Goal: Task Accomplishment & Management: Manage account settings

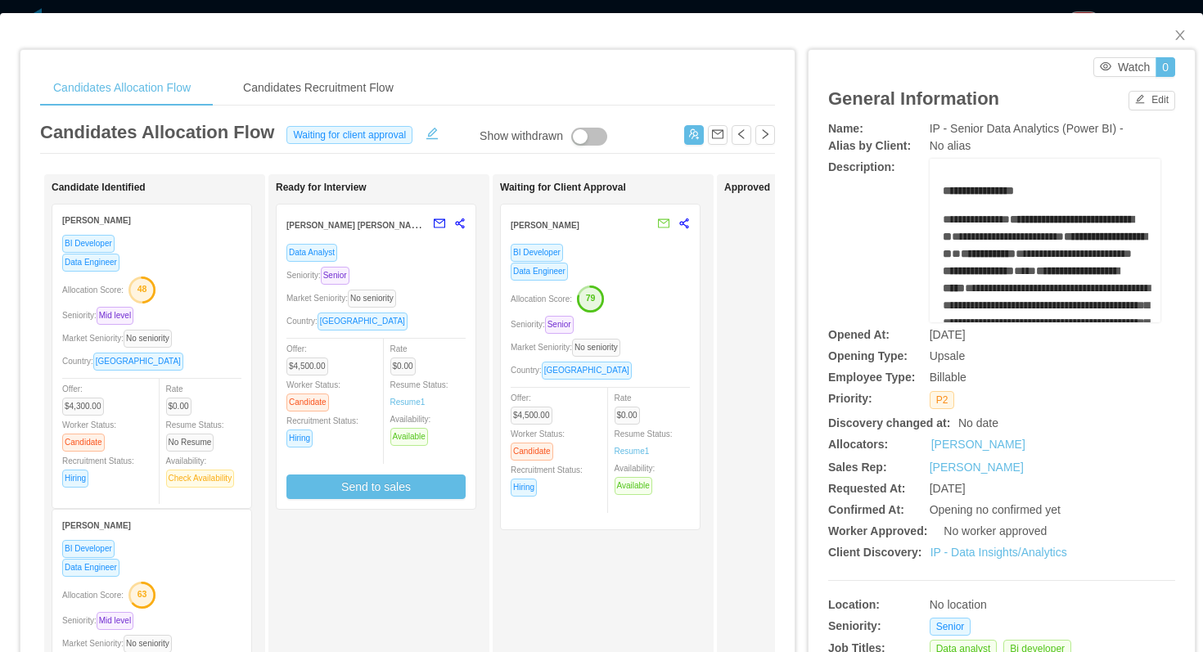
scroll to position [0, 247]
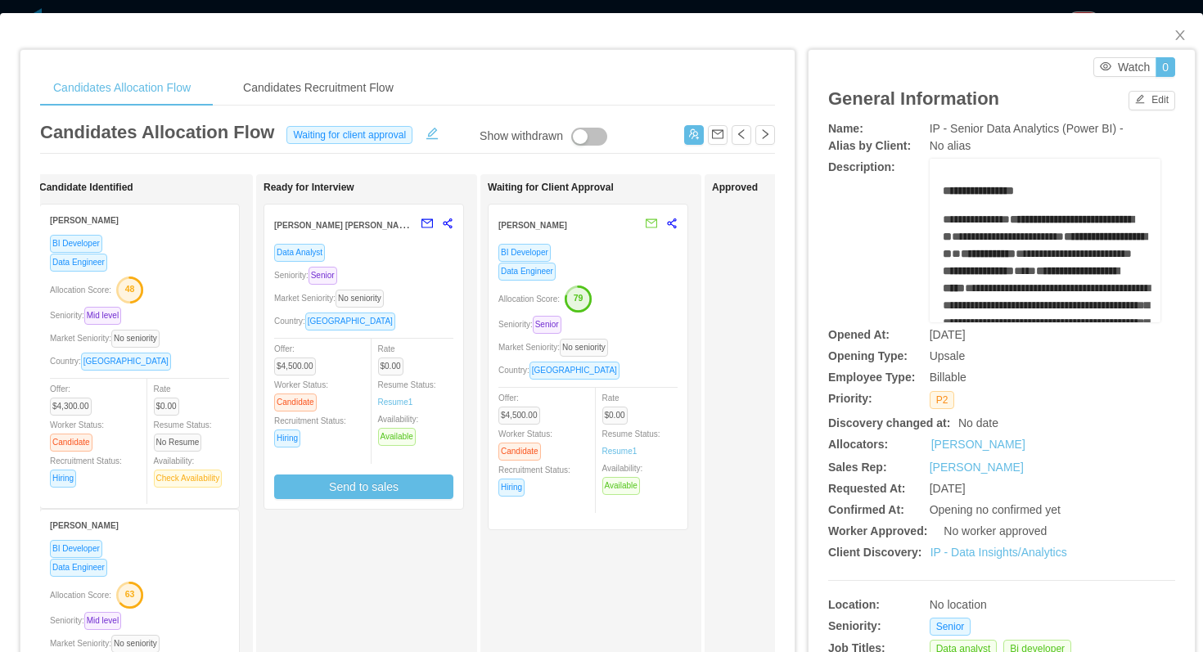
click at [602, 258] on div "BI Developer" at bounding box center [587, 252] width 179 height 19
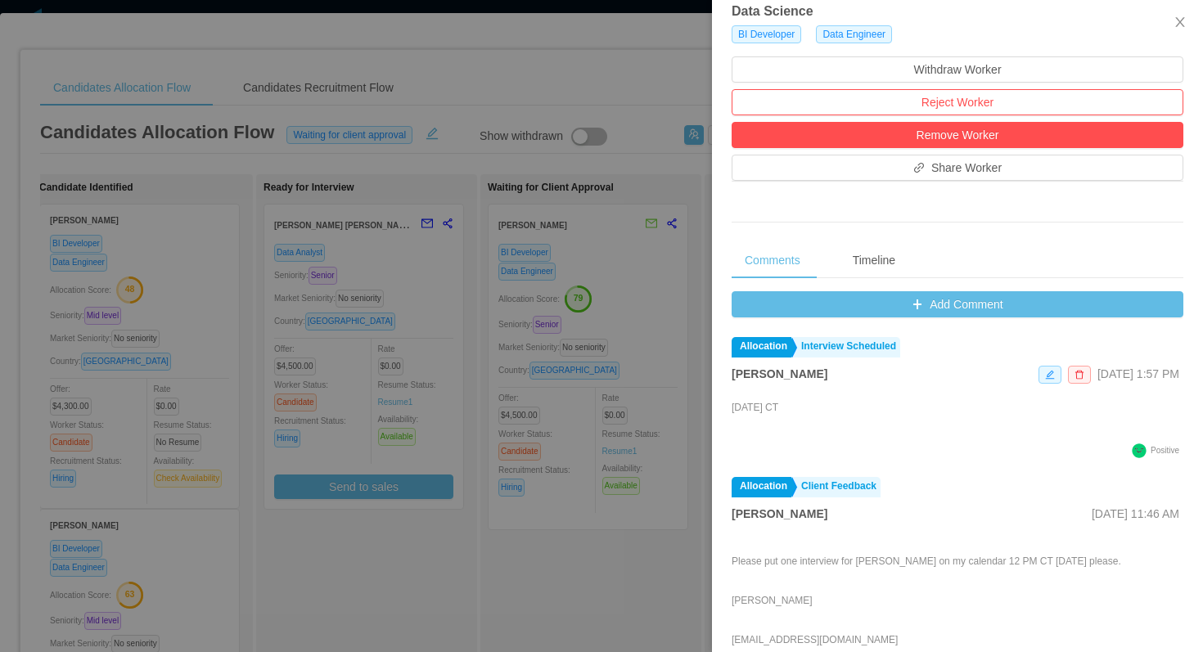
scroll to position [490, 0]
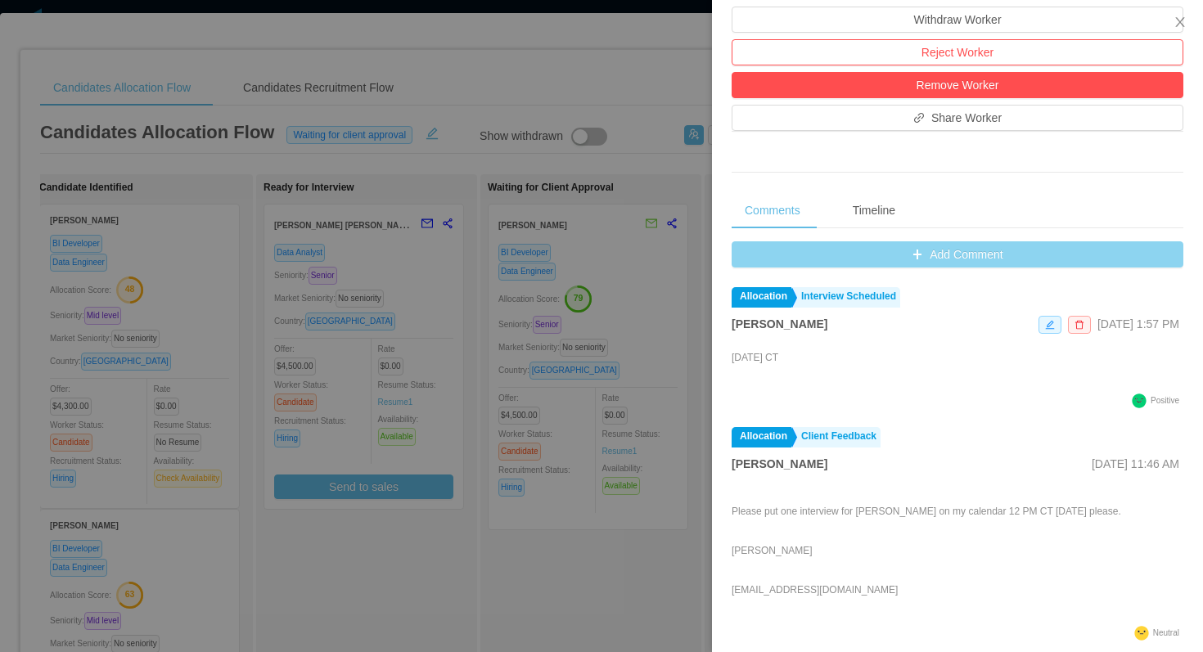
click at [756, 264] on button "Add Comment" at bounding box center [958, 254] width 452 height 26
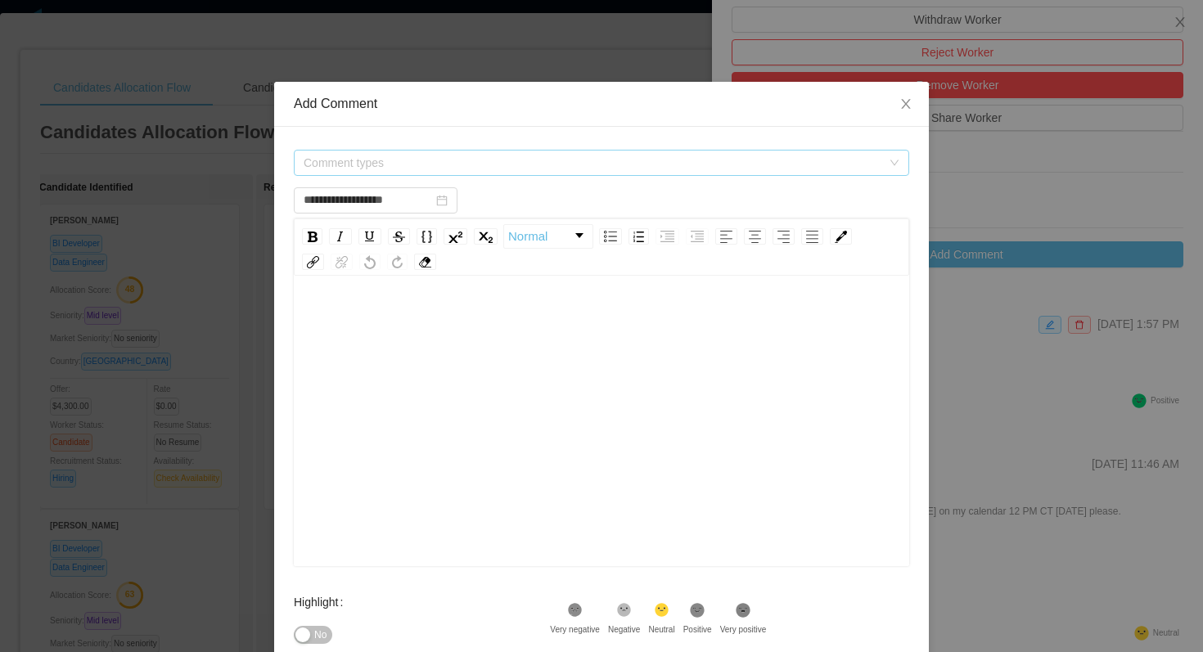
click at [594, 168] on span "Comment types" at bounding box center [593, 163] width 578 height 16
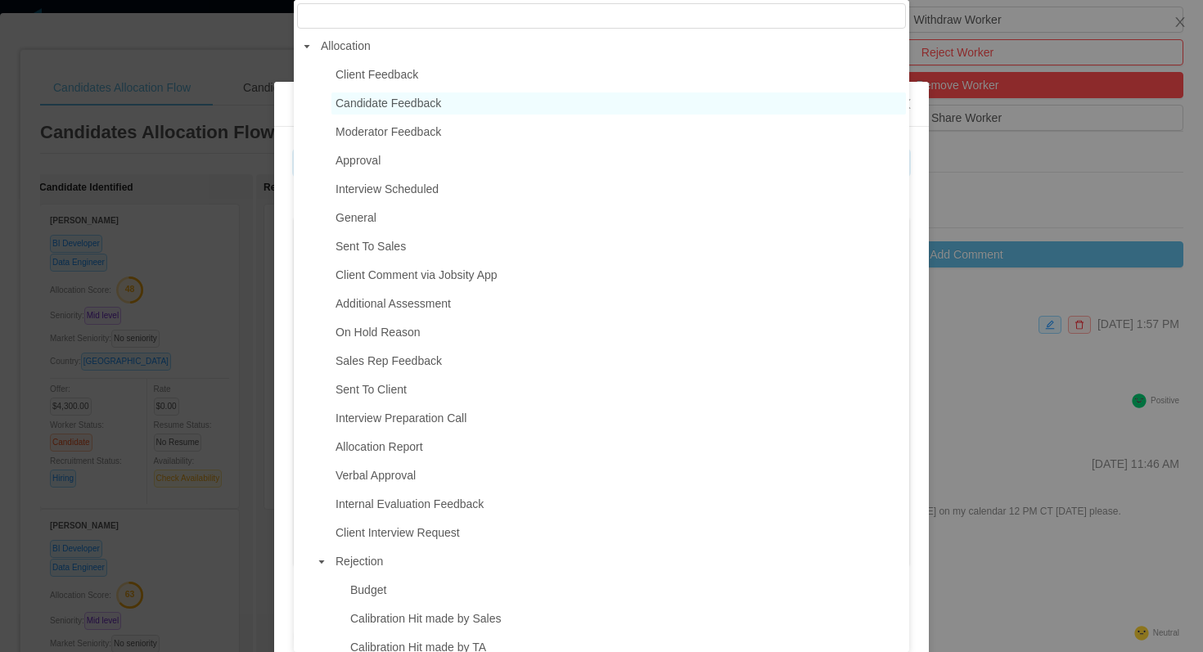
click at [457, 100] on span "Candidate Feedback" at bounding box center [618, 103] width 574 height 22
type input "**********"
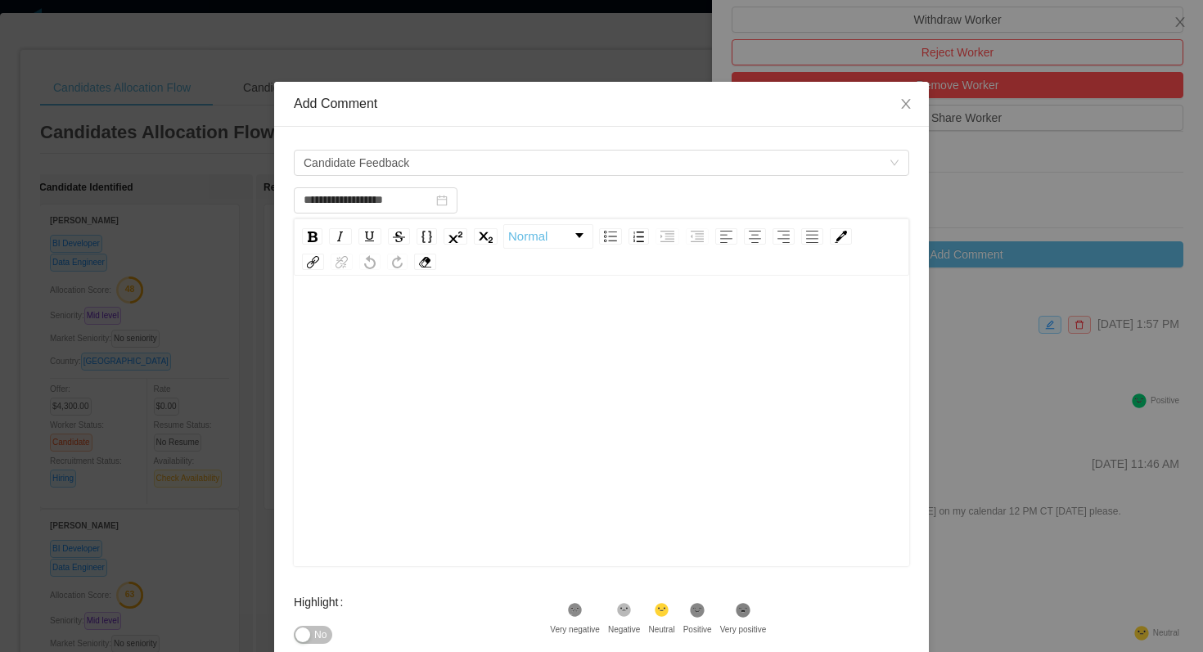
click at [474, 345] on div "rdw-editor" at bounding box center [602, 447] width 590 height 286
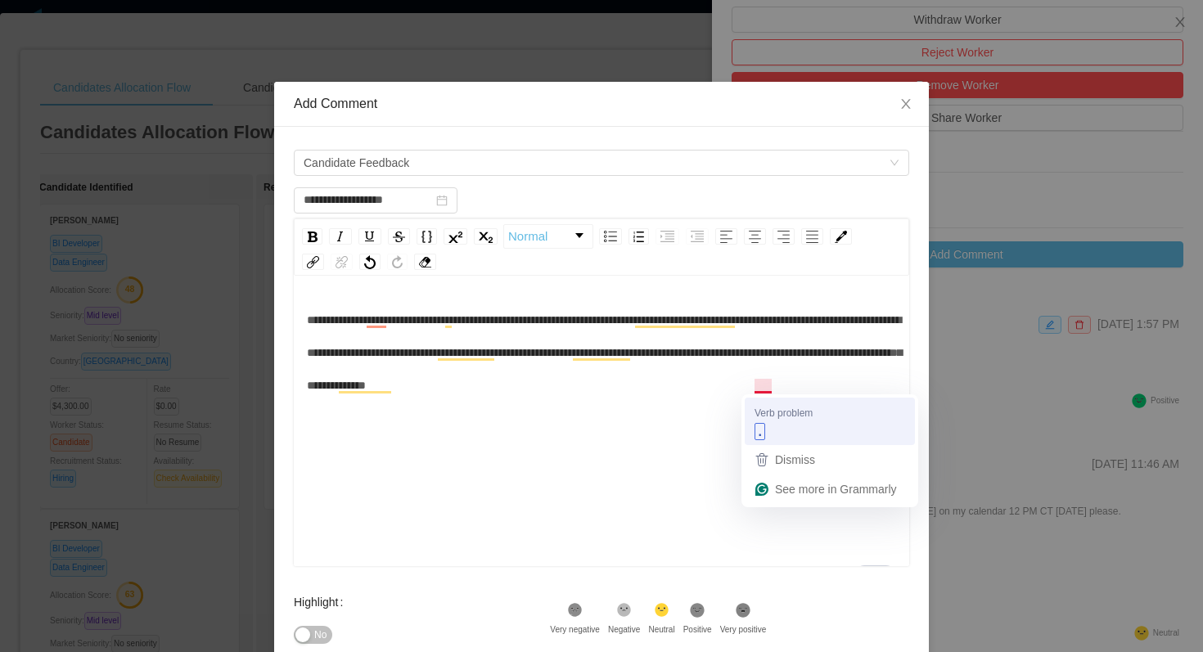
type input "**********"
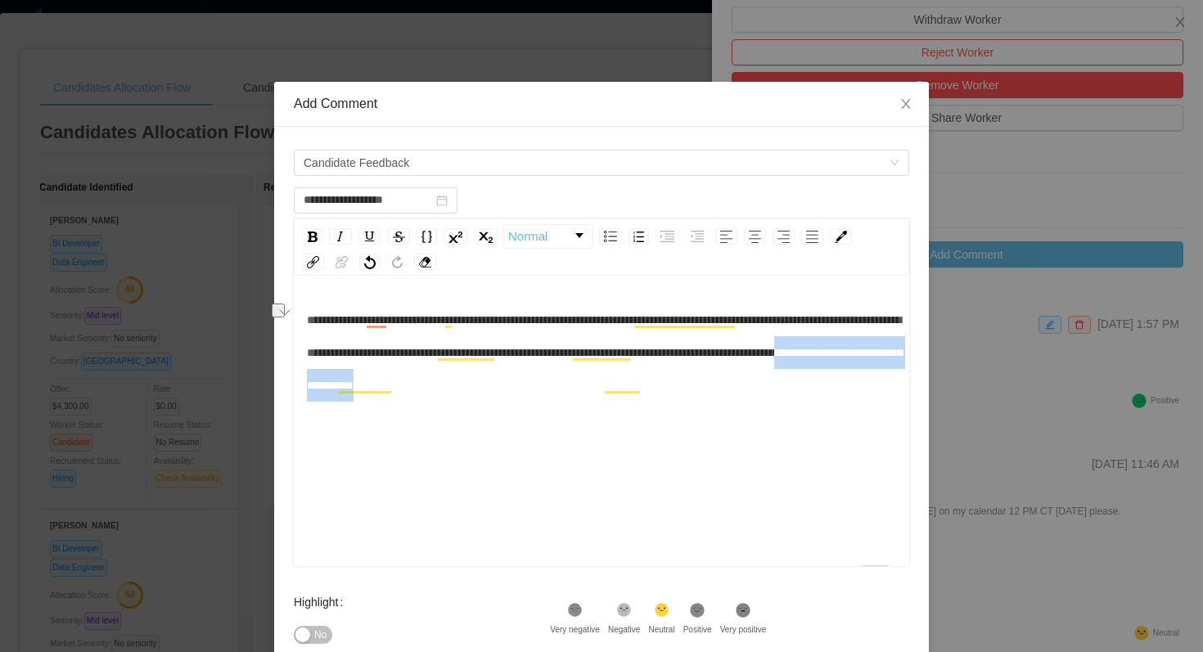
drag, startPoint x: 763, startPoint y: 385, endPoint x: 536, endPoint y: 393, distance: 226.8
click at [536, 393] on div "**********" at bounding box center [602, 353] width 590 height 98
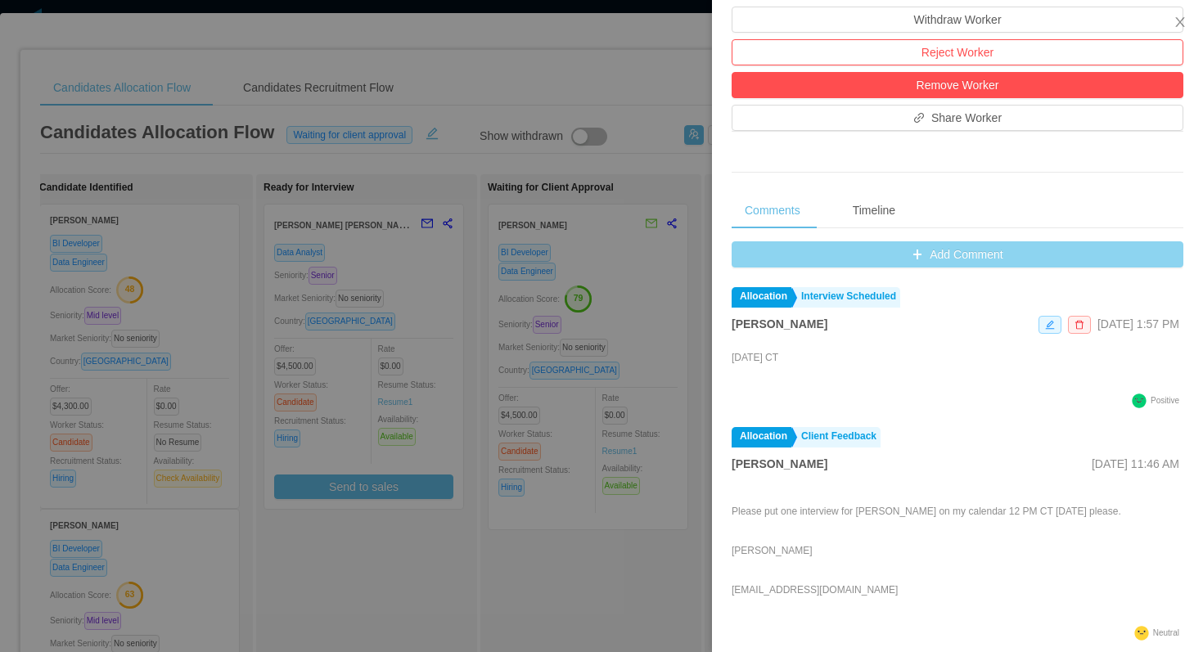
click at [764, 252] on button "Add Comment" at bounding box center [958, 254] width 452 height 26
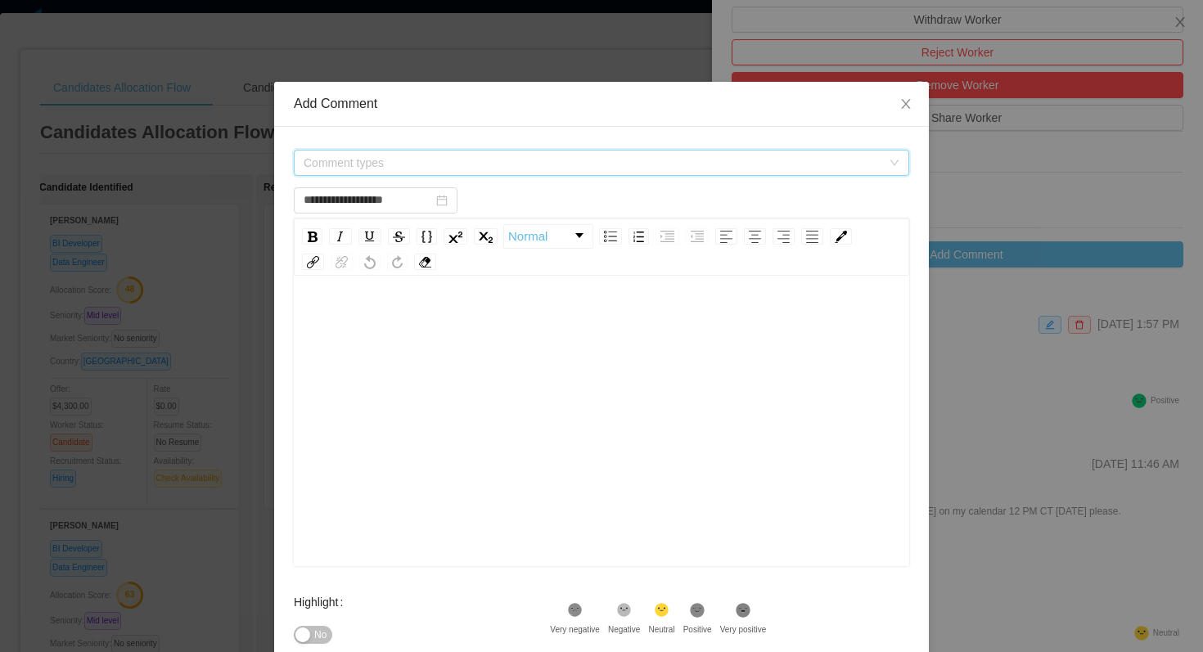
click at [605, 160] on span "Comment types" at bounding box center [593, 163] width 578 height 16
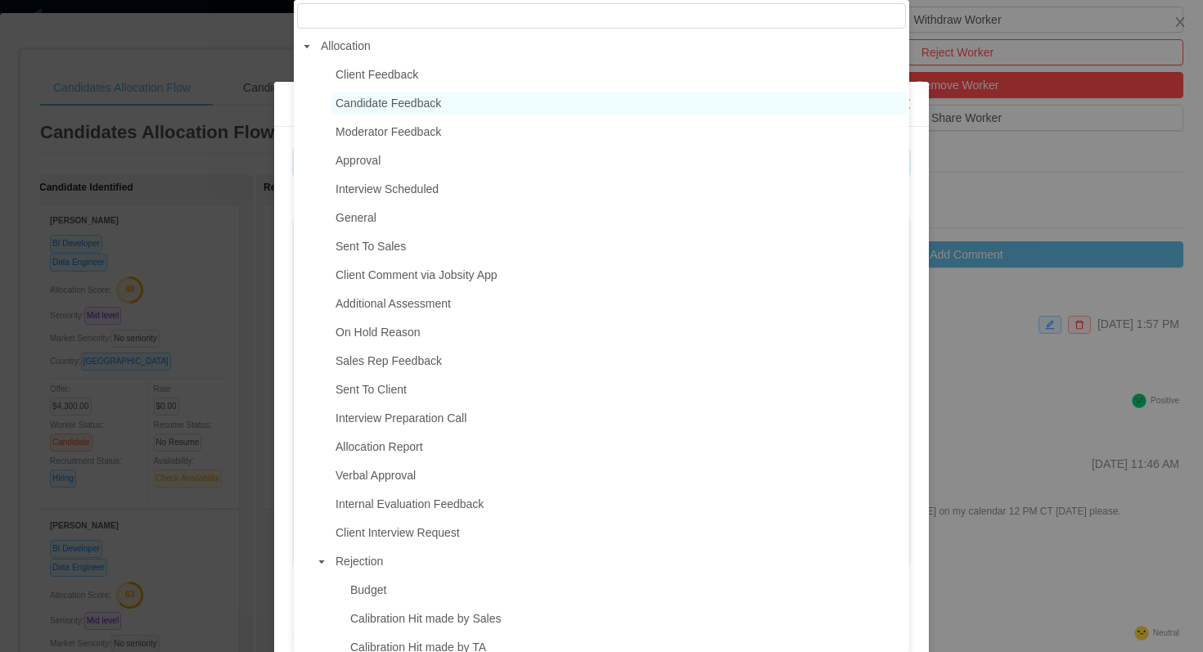
click at [437, 109] on span "Candidate Feedback" at bounding box center [389, 103] width 106 height 13
type input "**********"
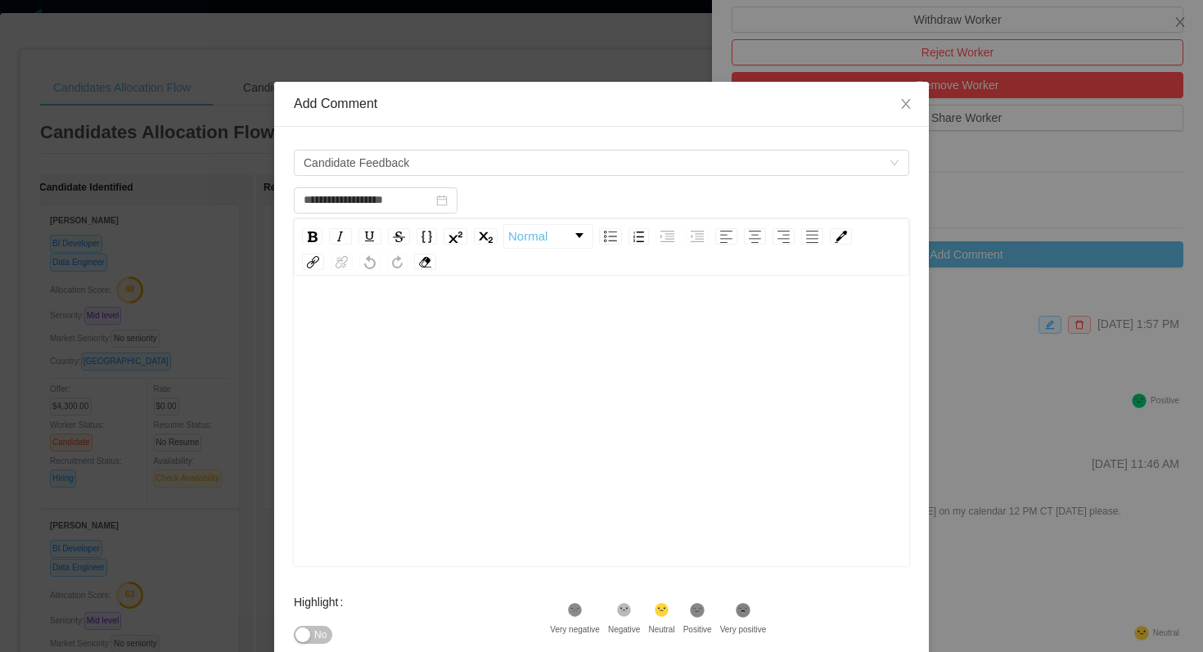
click at [448, 326] on div "rdw-editor" at bounding box center [602, 320] width 590 height 33
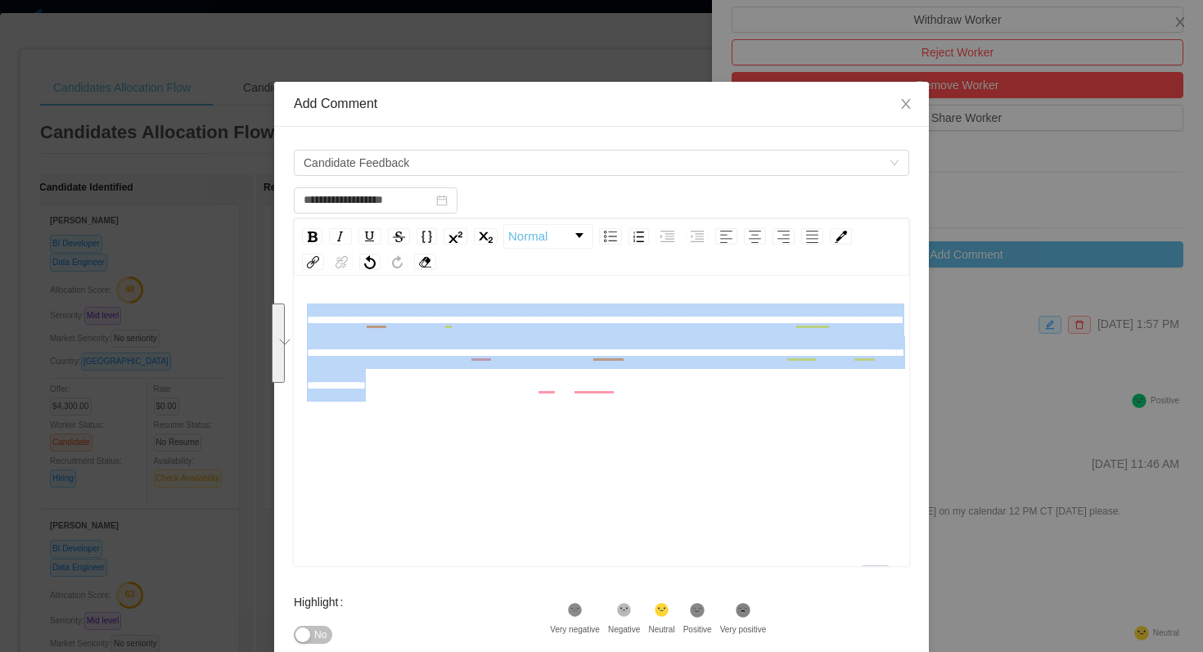
drag, startPoint x: 777, startPoint y: 381, endPoint x: 304, endPoint y: 315, distance: 477.6
click at [304, 315] on div "**********" at bounding box center [601, 423] width 615 height 286
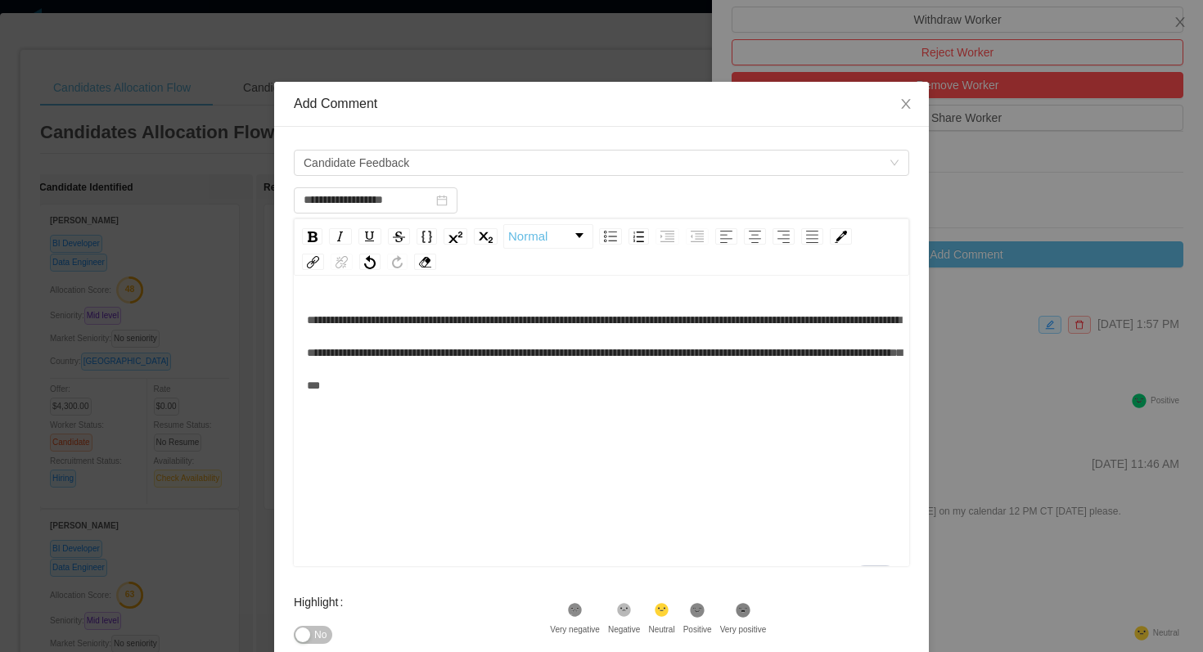
click at [376, 323] on span "**********" at bounding box center [604, 352] width 595 height 77
click at [720, 386] on div "**********" at bounding box center [602, 353] width 590 height 98
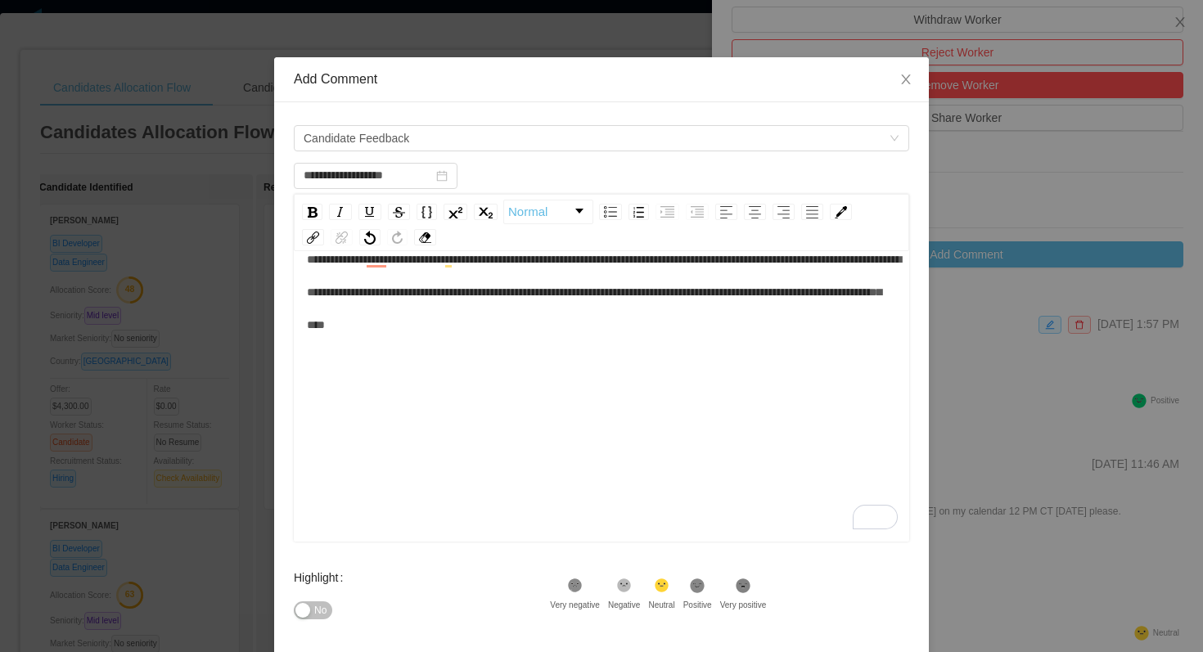
scroll to position [83, 0]
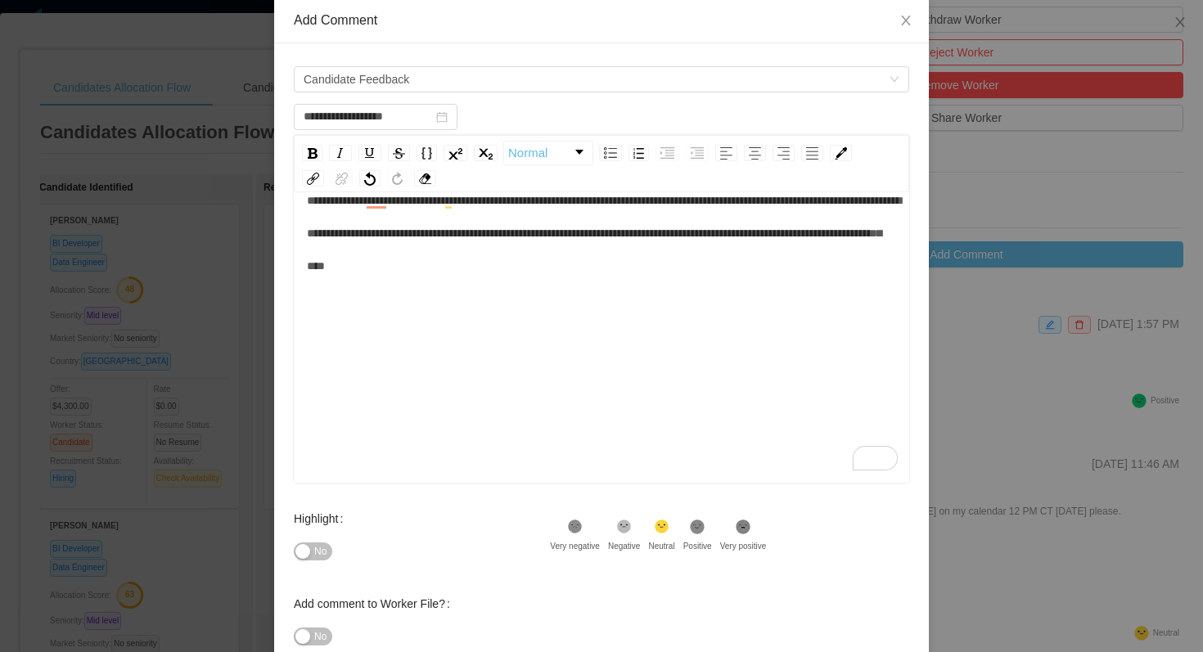
click at [628, 528] on icon at bounding box center [623, 526] width 7 height 3
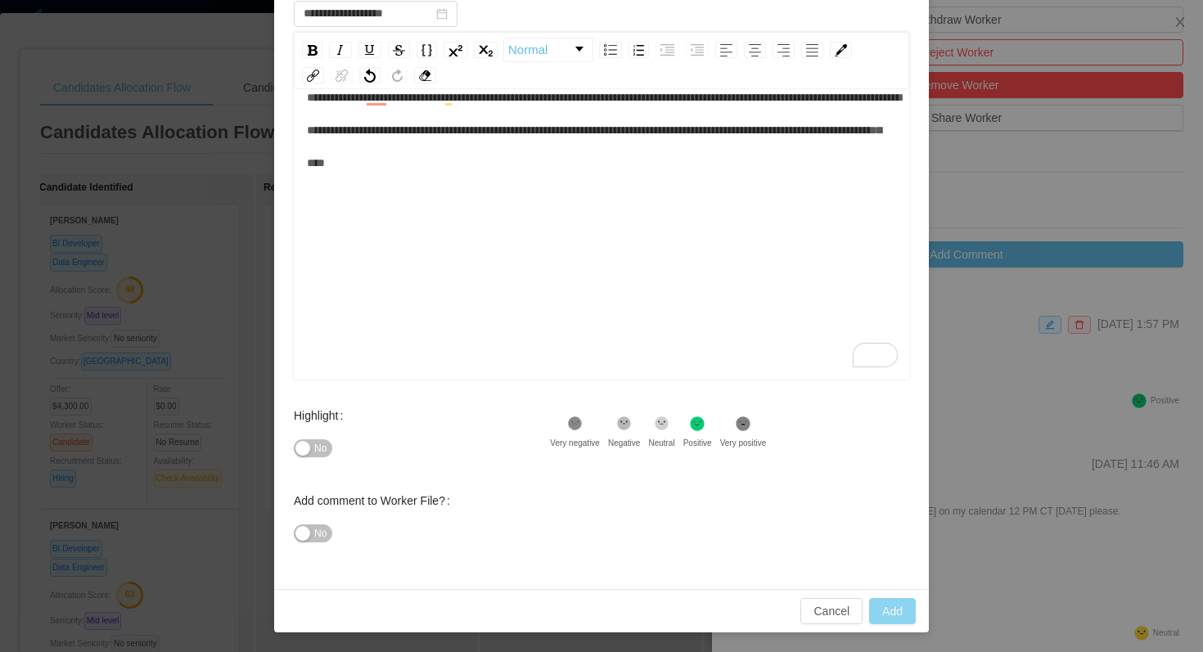
click at [892, 610] on button "Add" at bounding box center [892, 611] width 47 height 26
type input "**********"
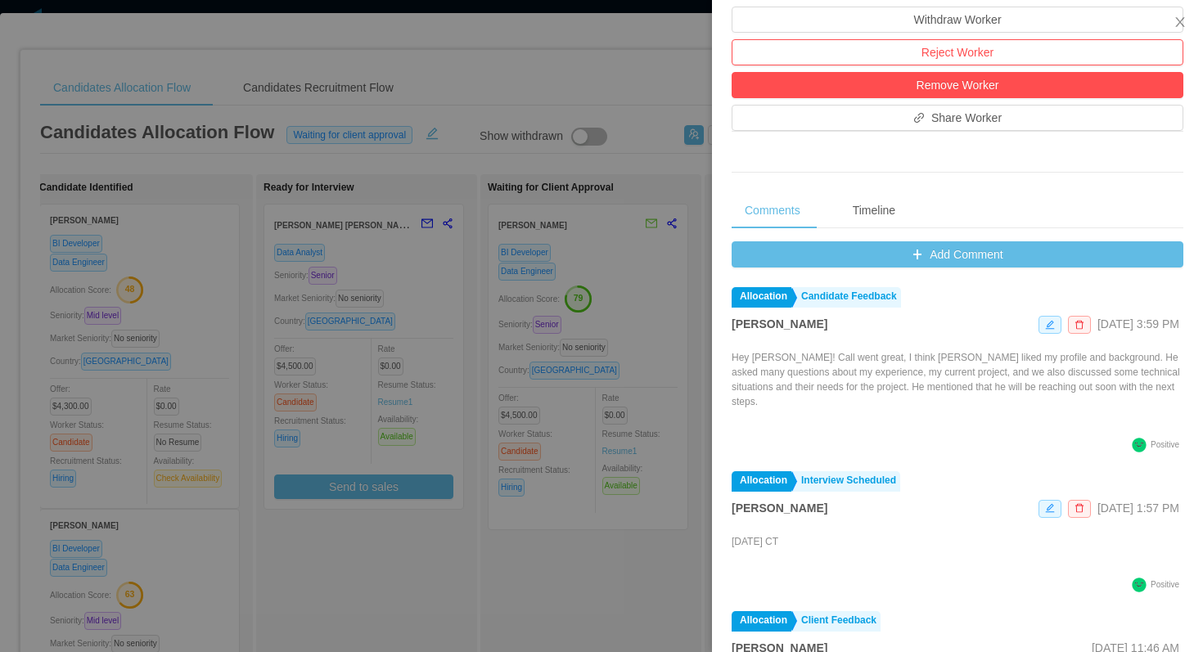
click at [245, 43] on div at bounding box center [601, 326] width 1203 height 652
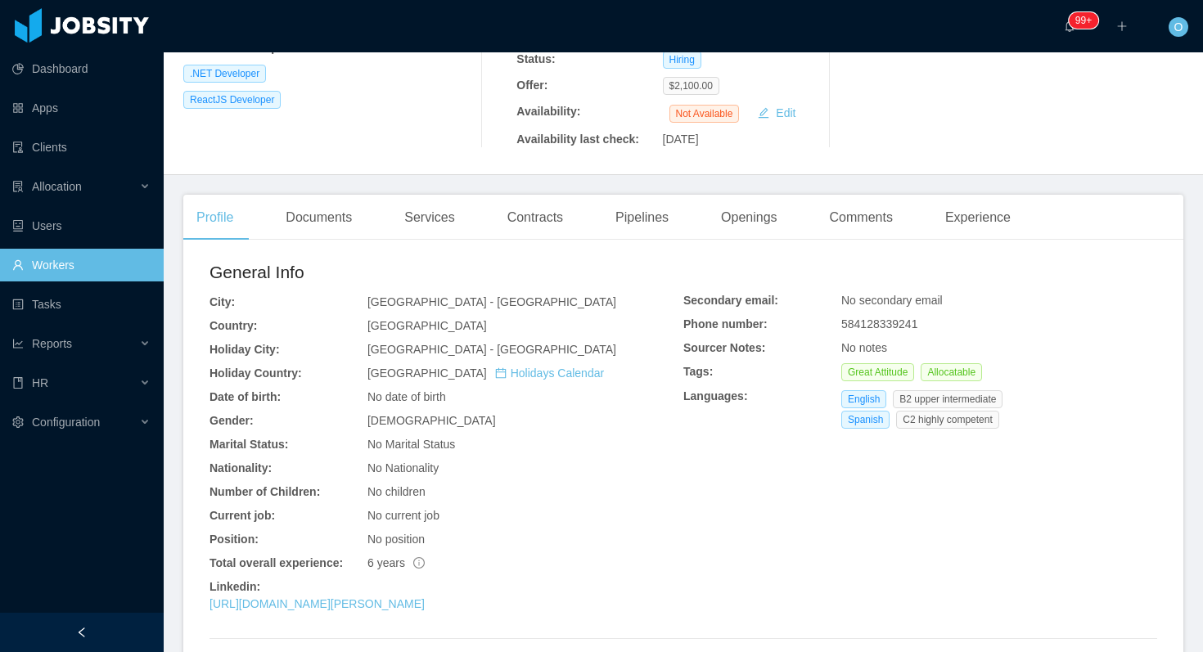
scroll to position [334, 0]
click at [324, 599] on link "https://www.linkedin.com/in/barreto-exe" at bounding box center [316, 605] width 215 height 13
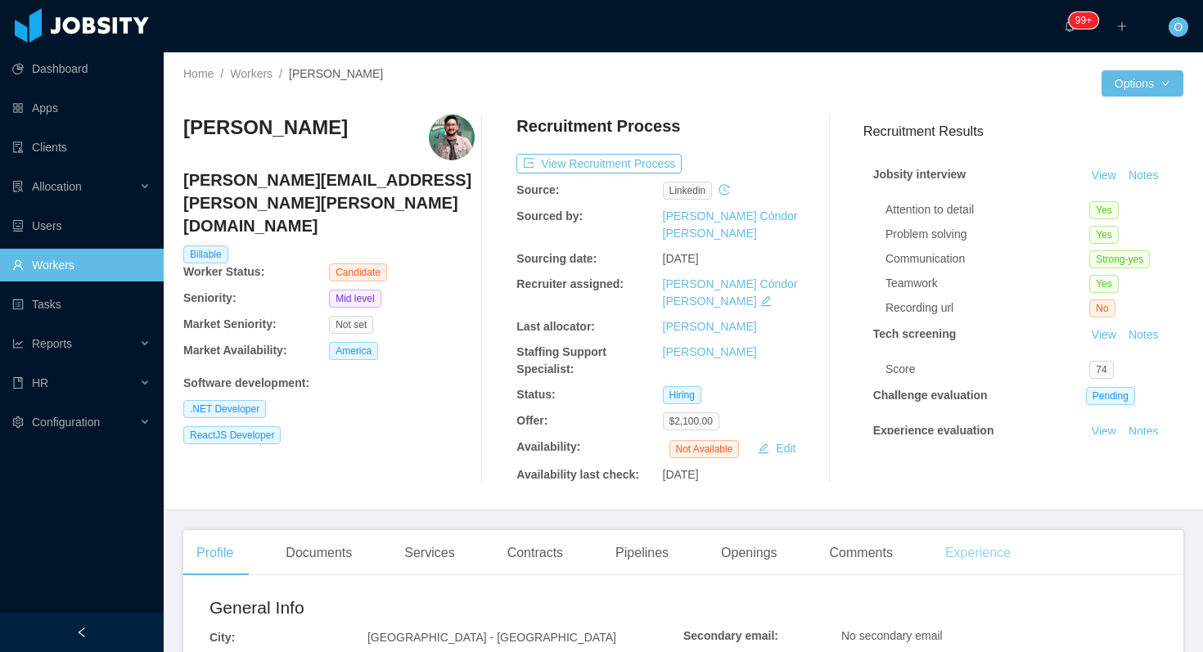
click at [982, 530] on div "Experience" at bounding box center [978, 553] width 92 height 46
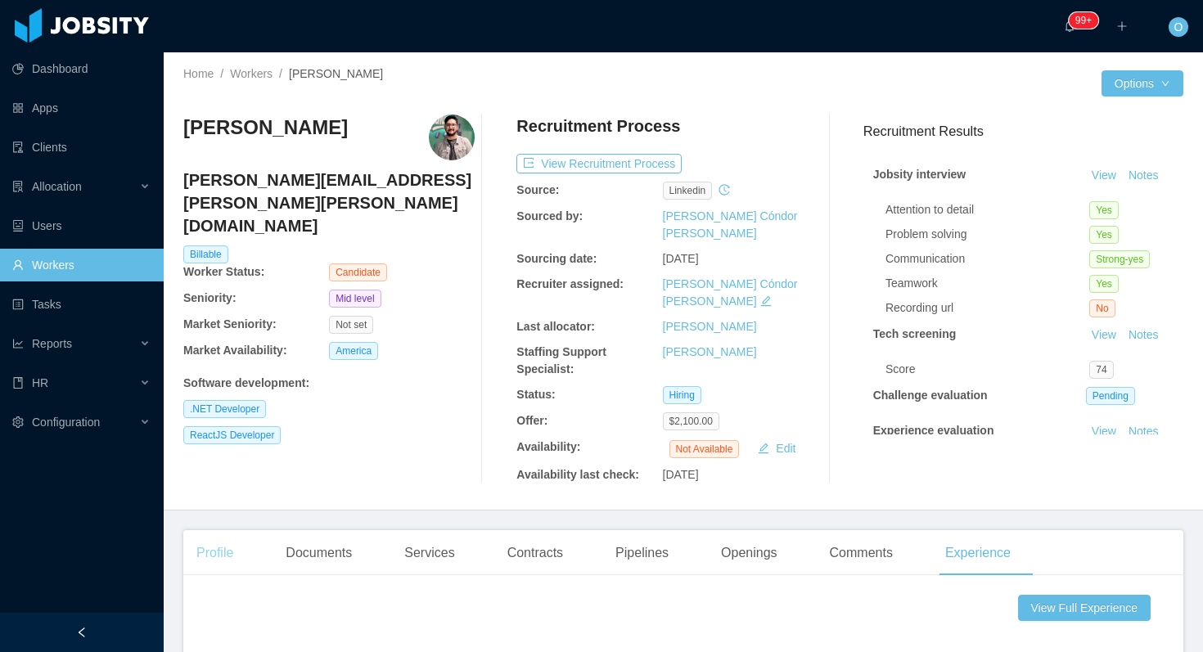
click at [222, 530] on div "Profile" at bounding box center [214, 553] width 63 height 46
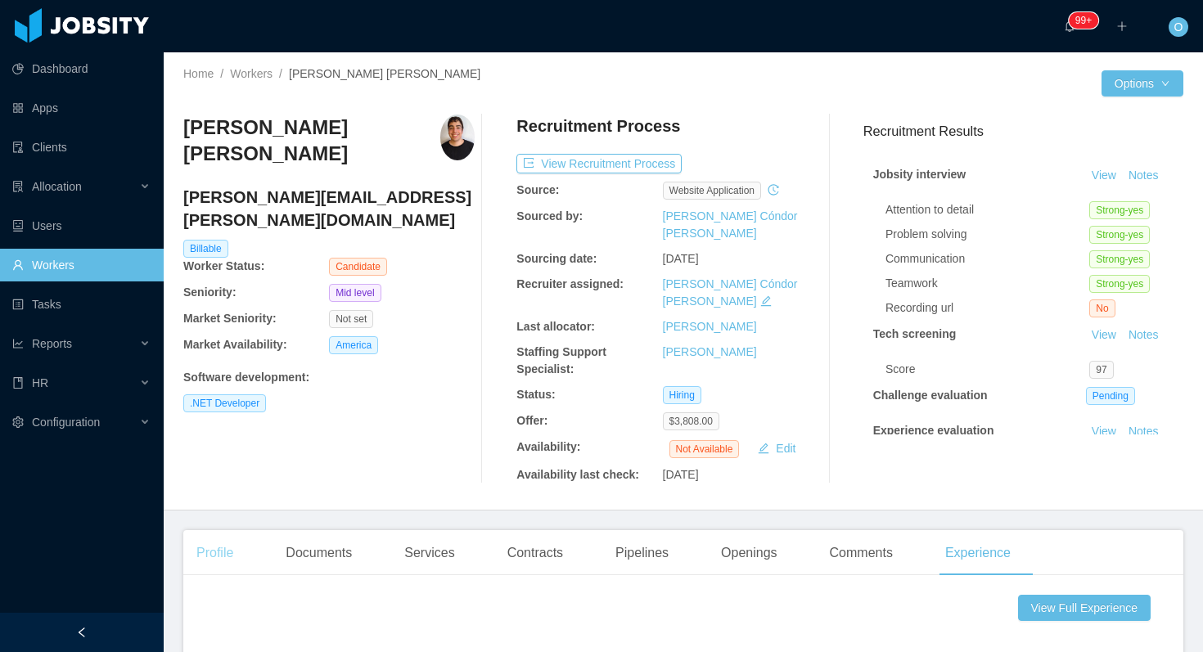
click at [219, 530] on div "Profile" at bounding box center [214, 553] width 63 height 46
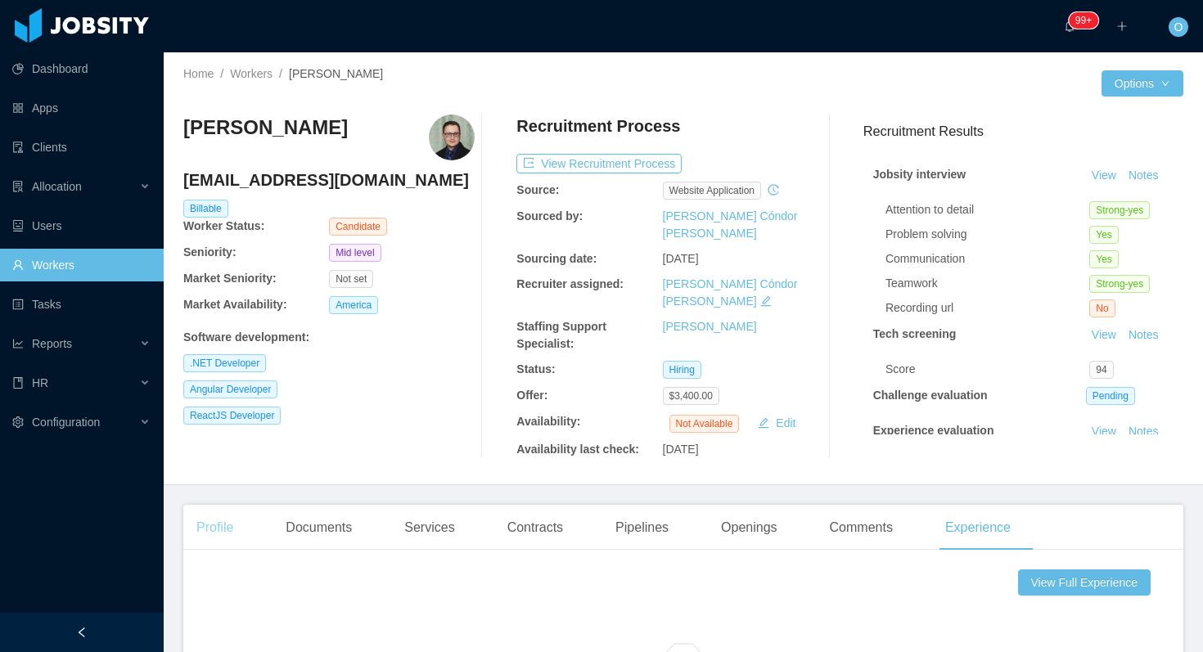
click at [228, 511] on div "Profile" at bounding box center [214, 528] width 63 height 46
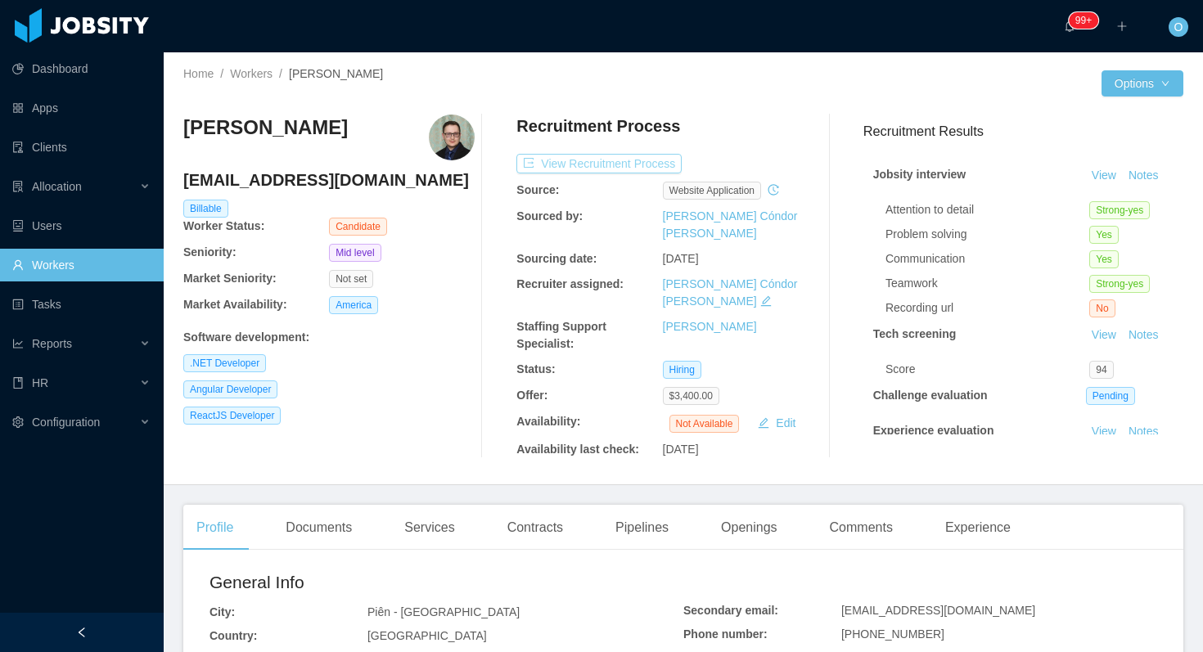
click at [658, 167] on button "View Recruitment Process" at bounding box center [598, 164] width 165 height 20
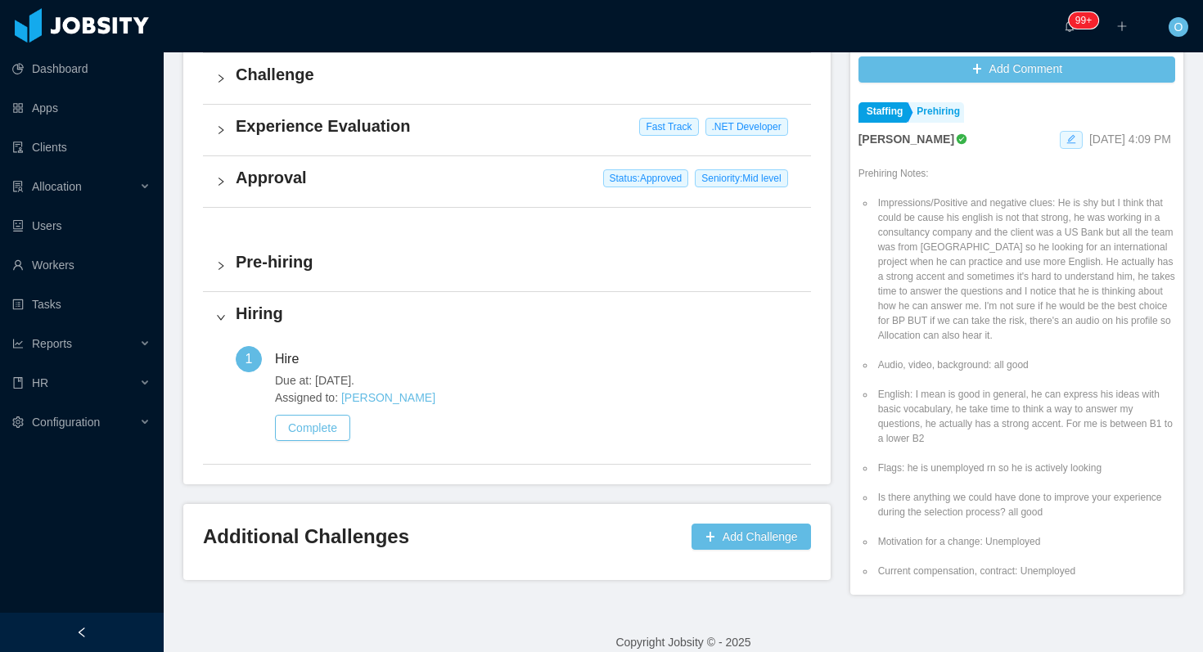
click at [1066, 134] on icon "icon: edit" at bounding box center [1071, 139] width 10 height 10
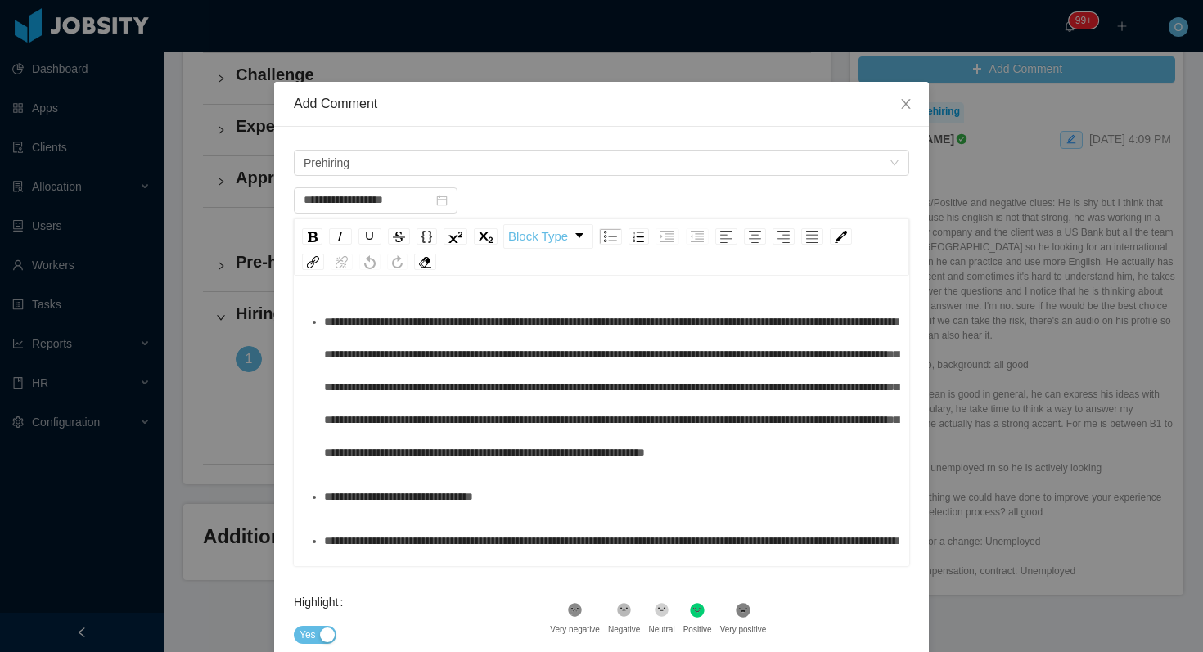
scroll to position [2, 0]
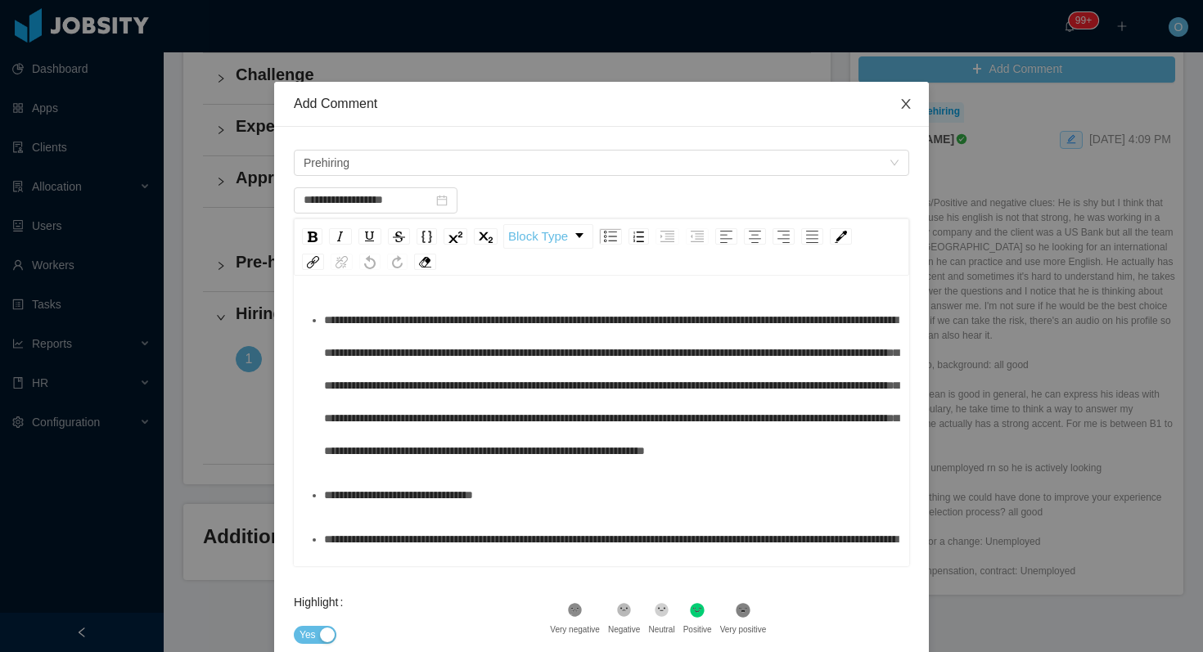
click at [908, 113] on span "Close" at bounding box center [906, 105] width 46 height 46
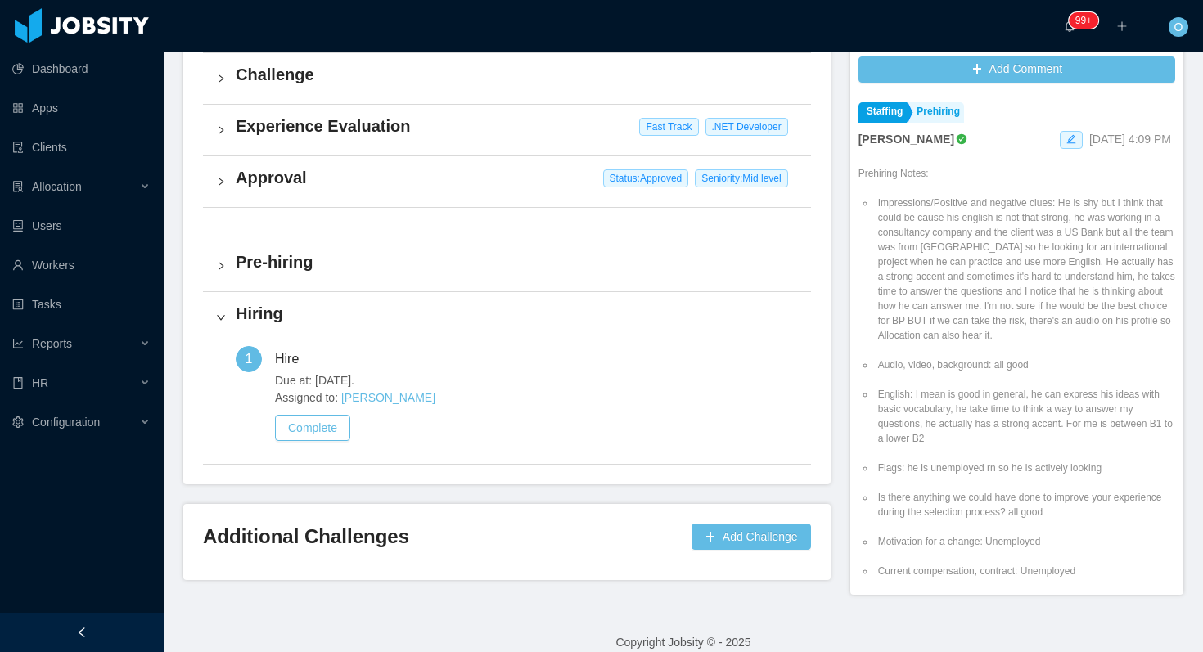
click at [411, 255] on h4 "Pre-hiring" at bounding box center [517, 261] width 562 height 23
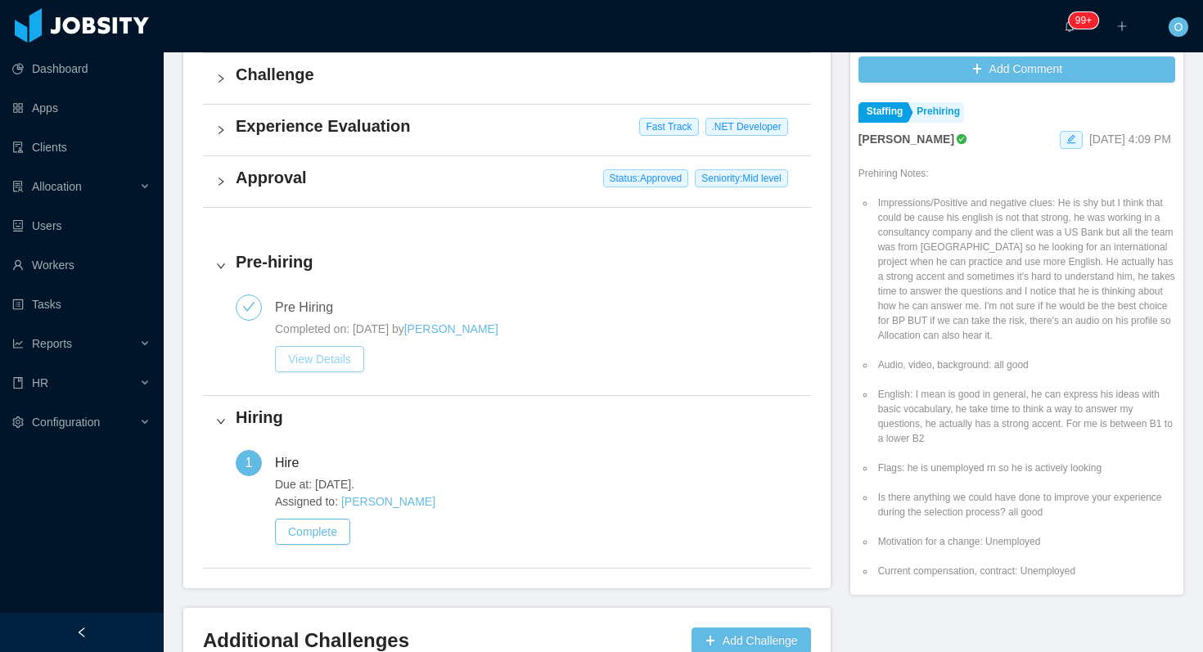
click at [351, 367] on button "View Details" at bounding box center [319, 359] width 89 height 26
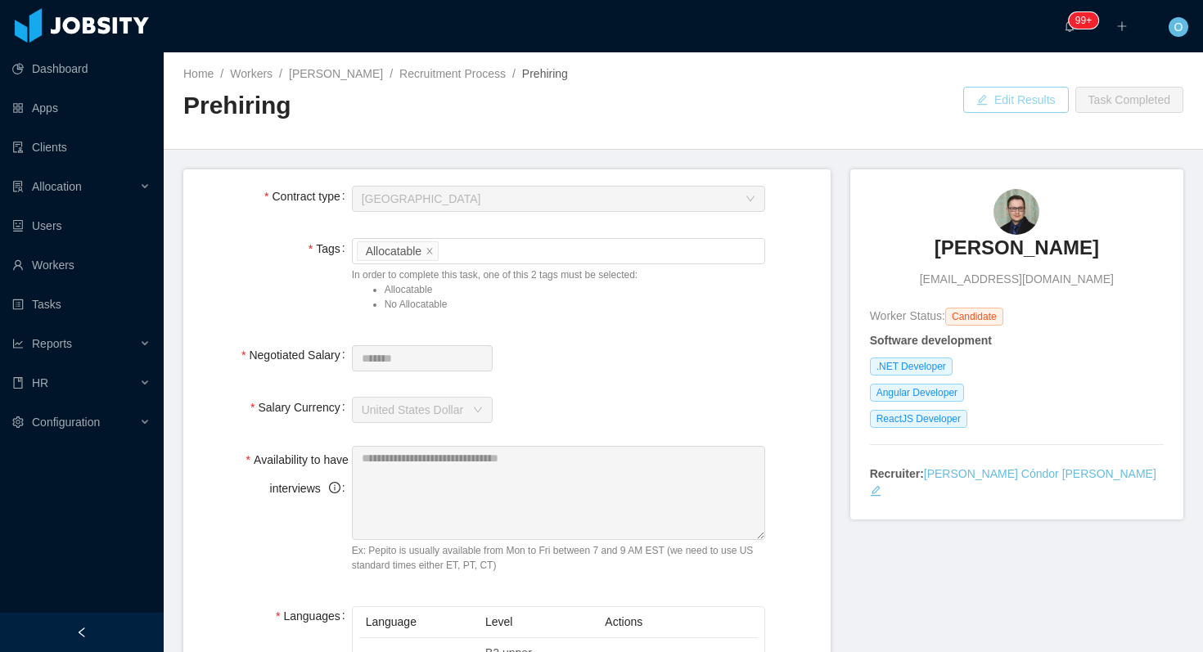
click at [974, 101] on button "Edit Results" at bounding box center [1016, 100] width 106 height 26
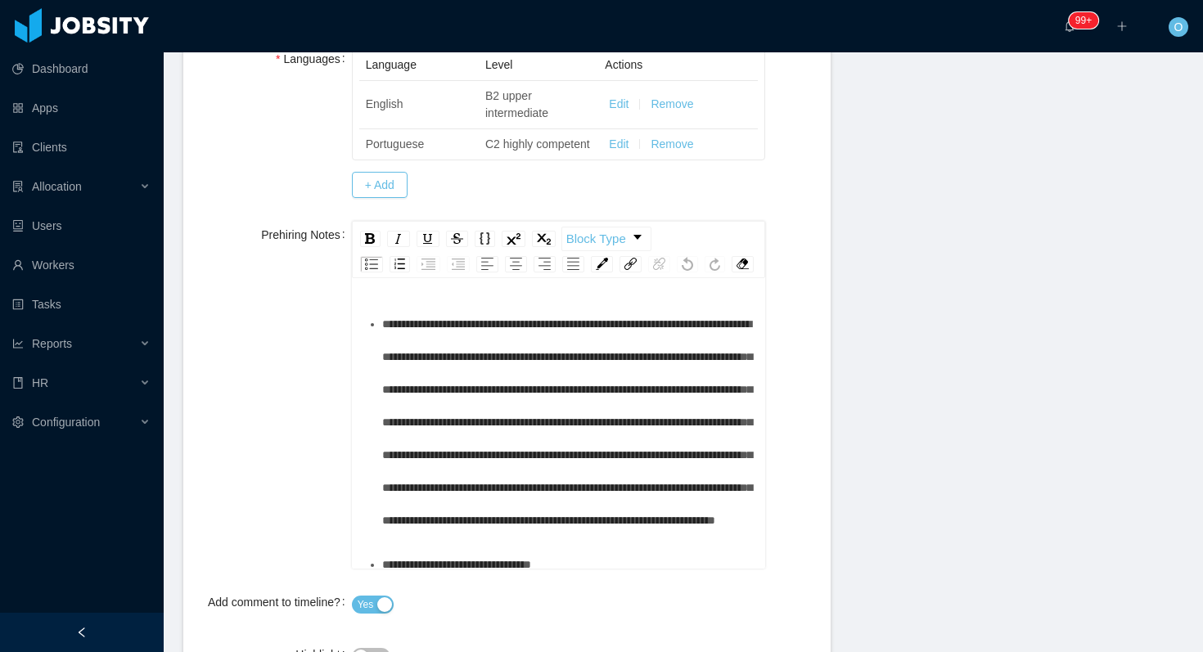
scroll to position [841, 0]
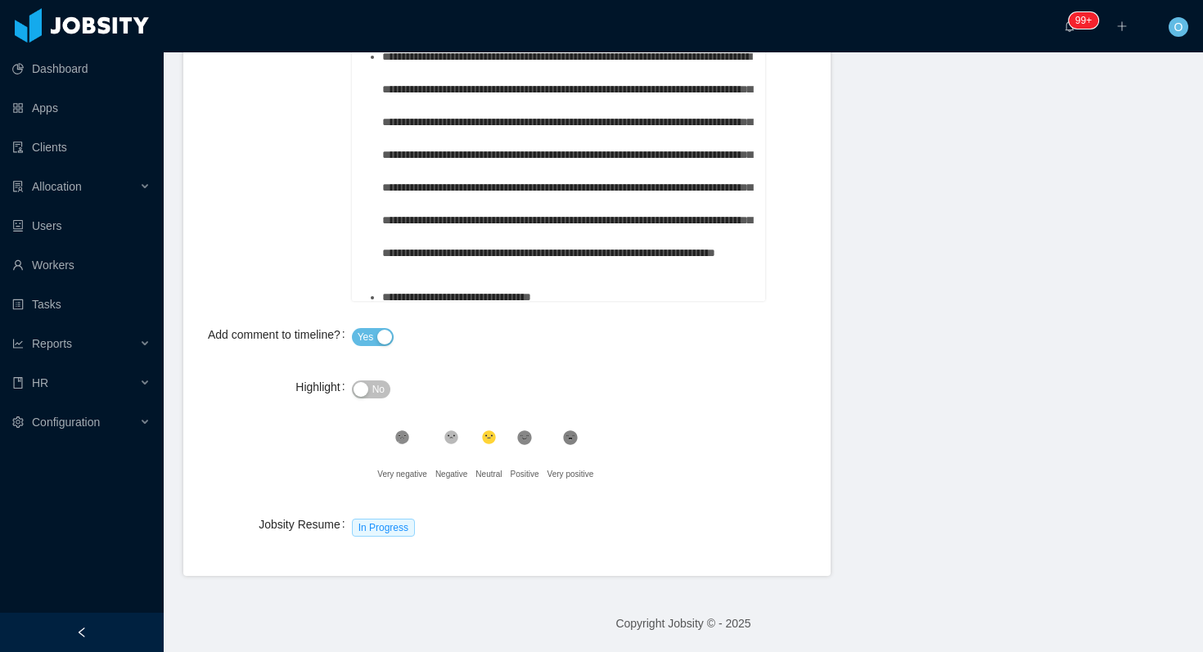
click at [372, 390] on span "No" at bounding box center [378, 389] width 12 height 16
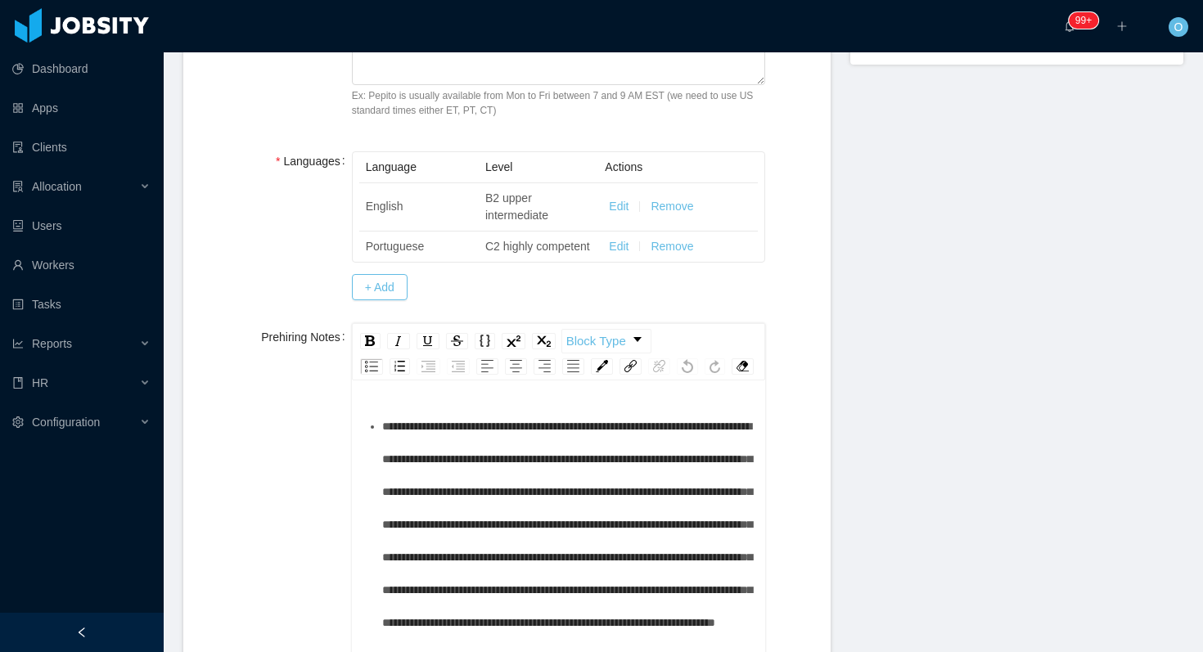
scroll to position [0, 0]
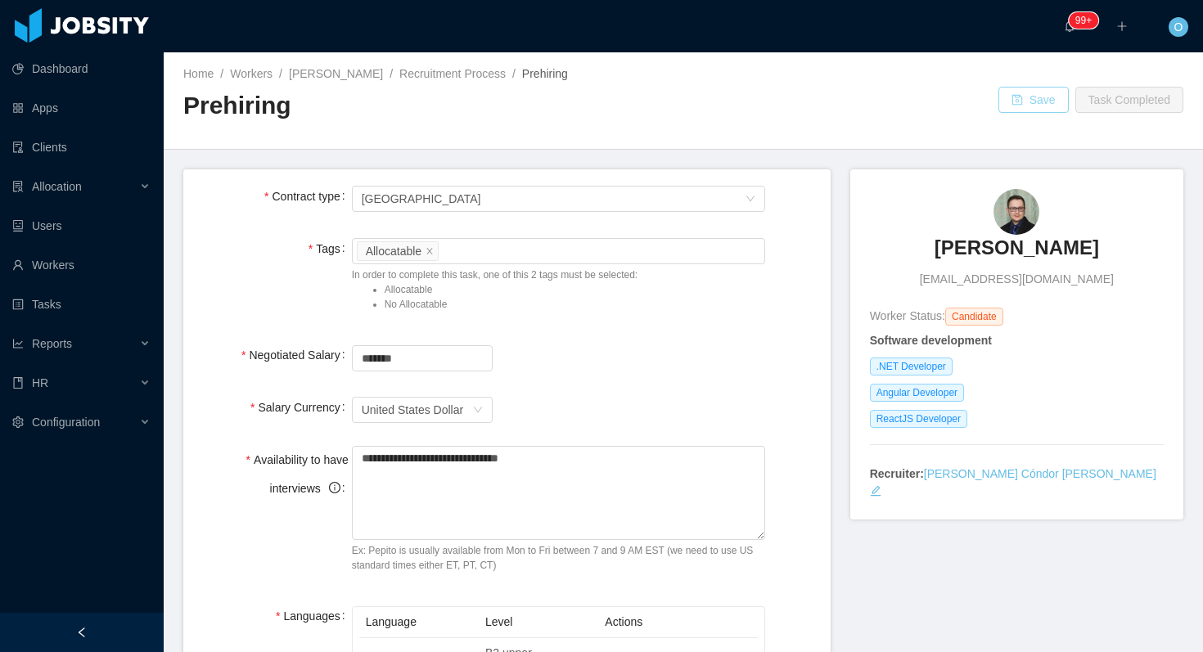
click at [1017, 101] on button "Save" at bounding box center [1033, 100] width 70 height 26
click at [311, 74] on link "Paulo Busch" at bounding box center [336, 73] width 94 height 13
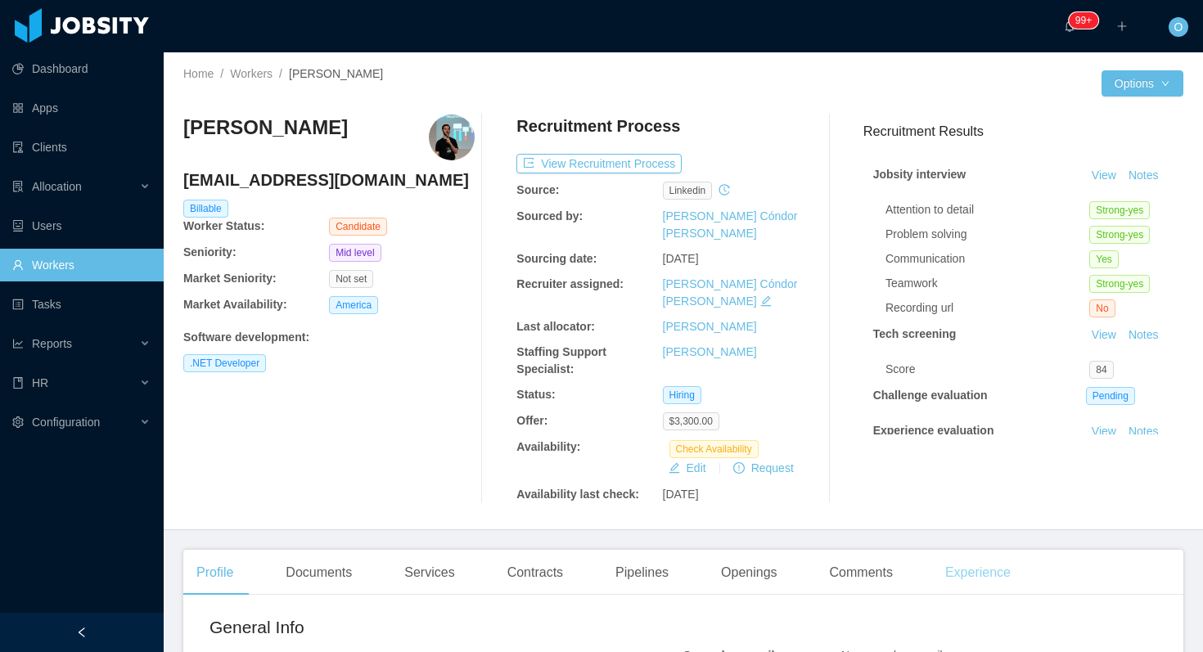
click at [1020, 552] on div "Experience" at bounding box center [978, 573] width 92 height 46
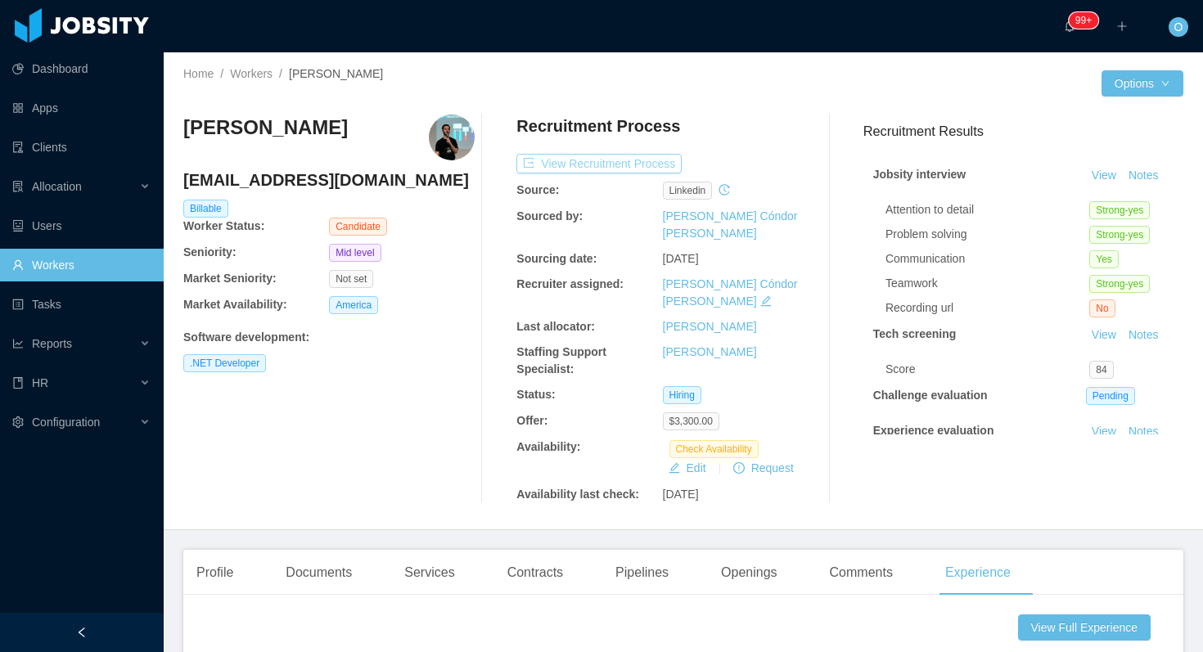
click at [663, 163] on button "View Recruitment Process" at bounding box center [598, 164] width 165 height 20
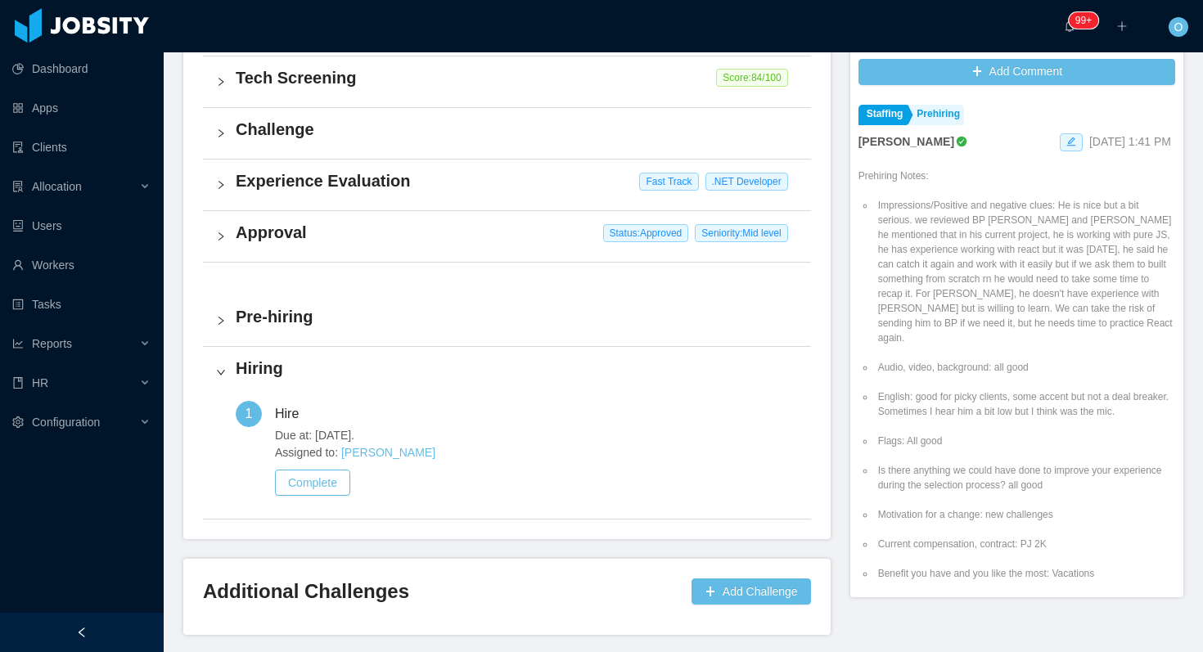
scroll to position [488, 0]
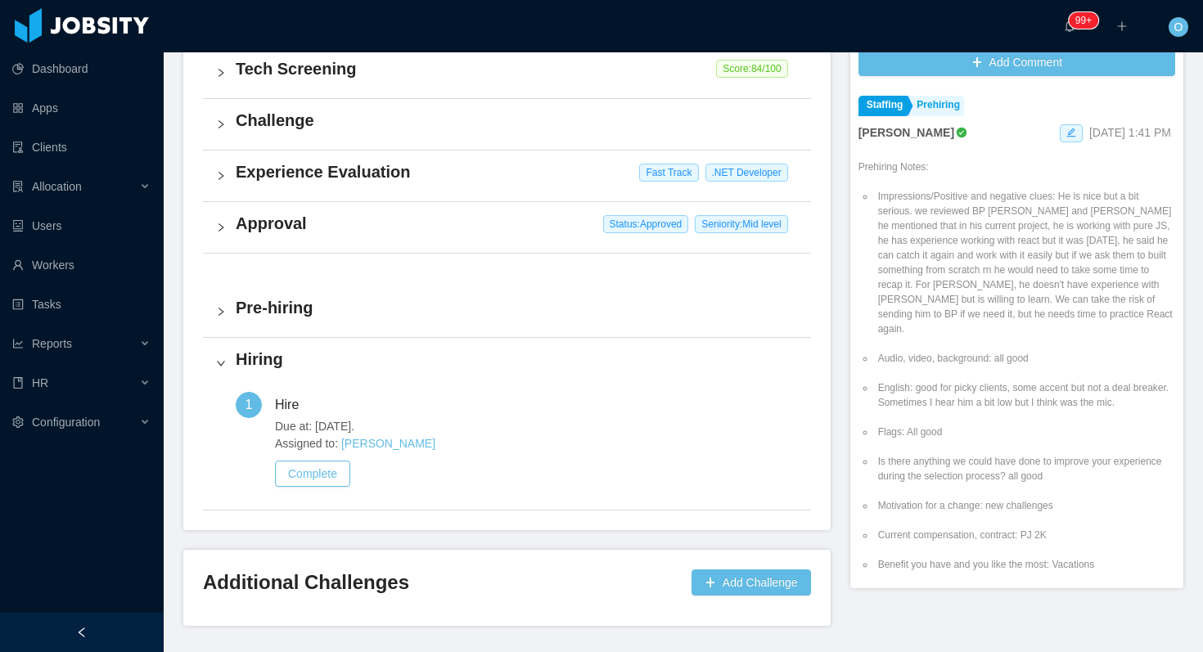
click at [561, 316] on h4 "Pre-hiring" at bounding box center [517, 307] width 562 height 23
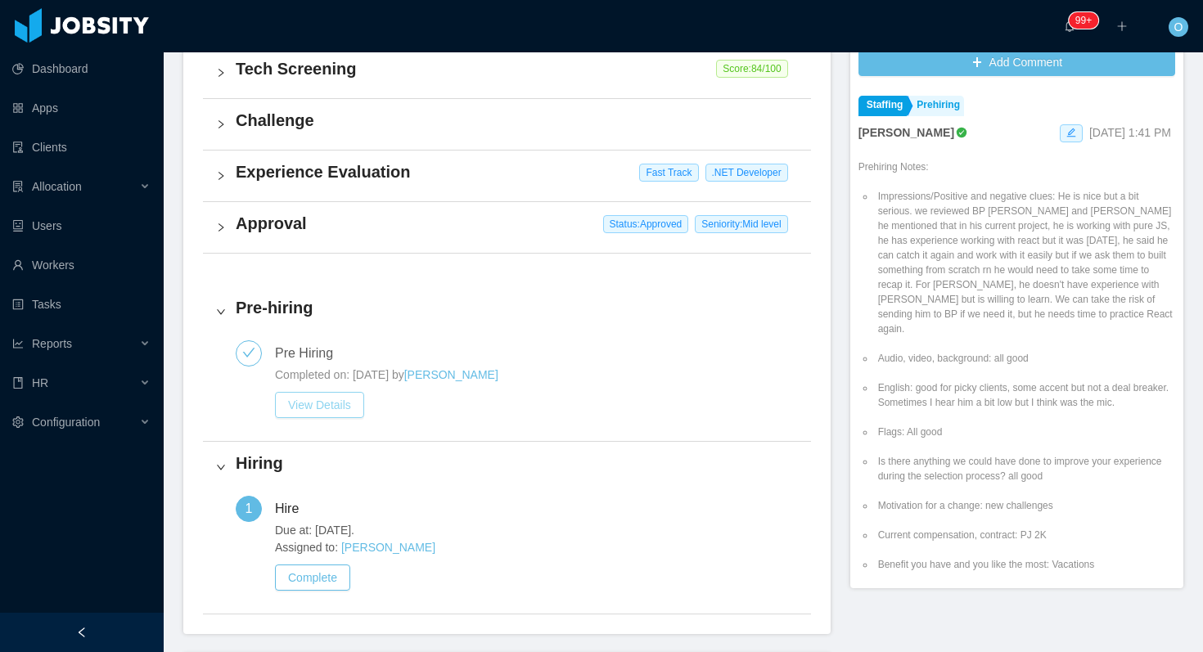
click at [347, 403] on button "View Details" at bounding box center [319, 405] width 89 height 26
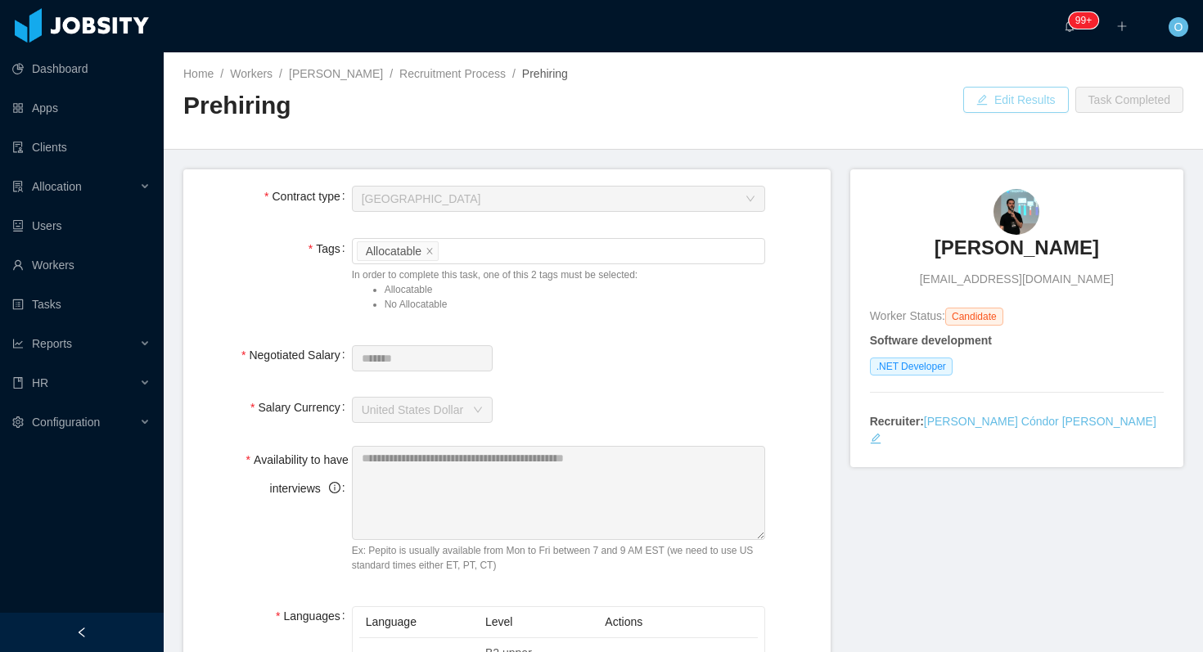
click at [979, 110] on button "Edit Results" at bounding box center [1016, 100] width 106 height 26
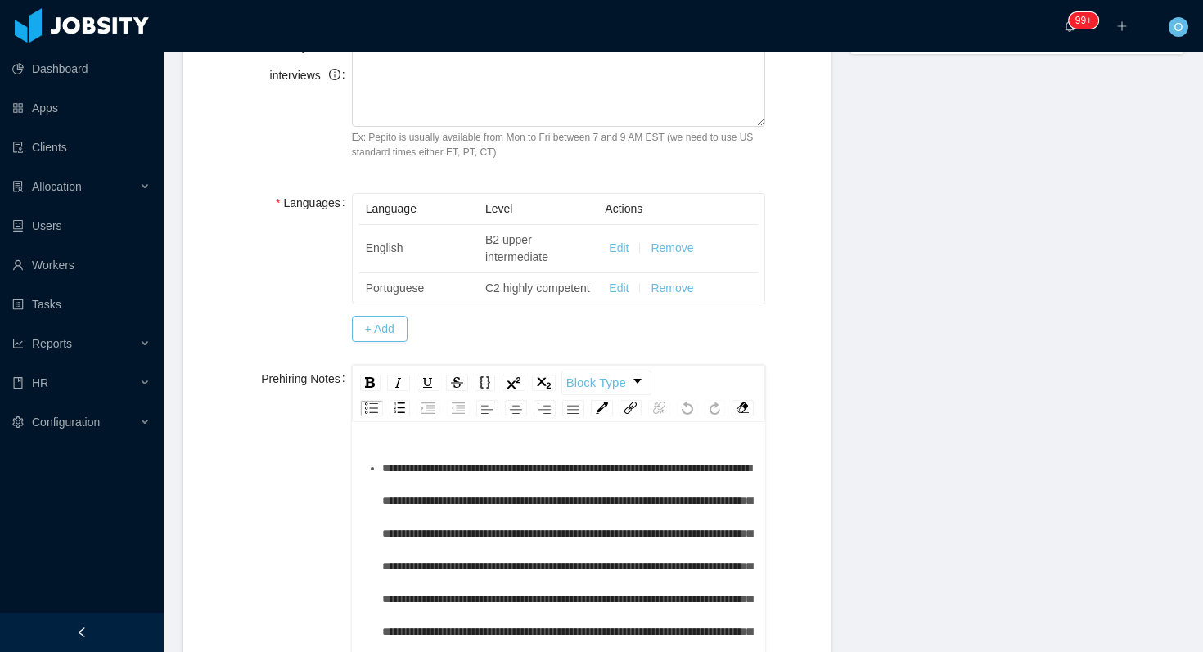
scroll to position [841, 0]
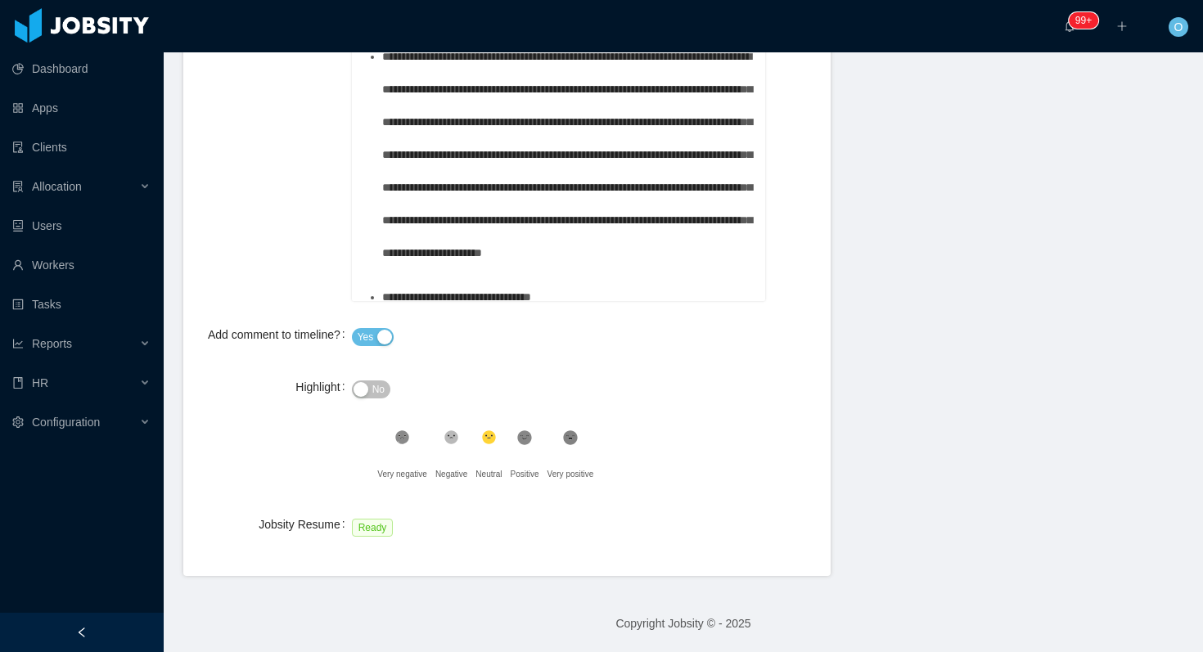
click at [382, 391] on span "No" at bounding box center [378, 389] width 12 height 16
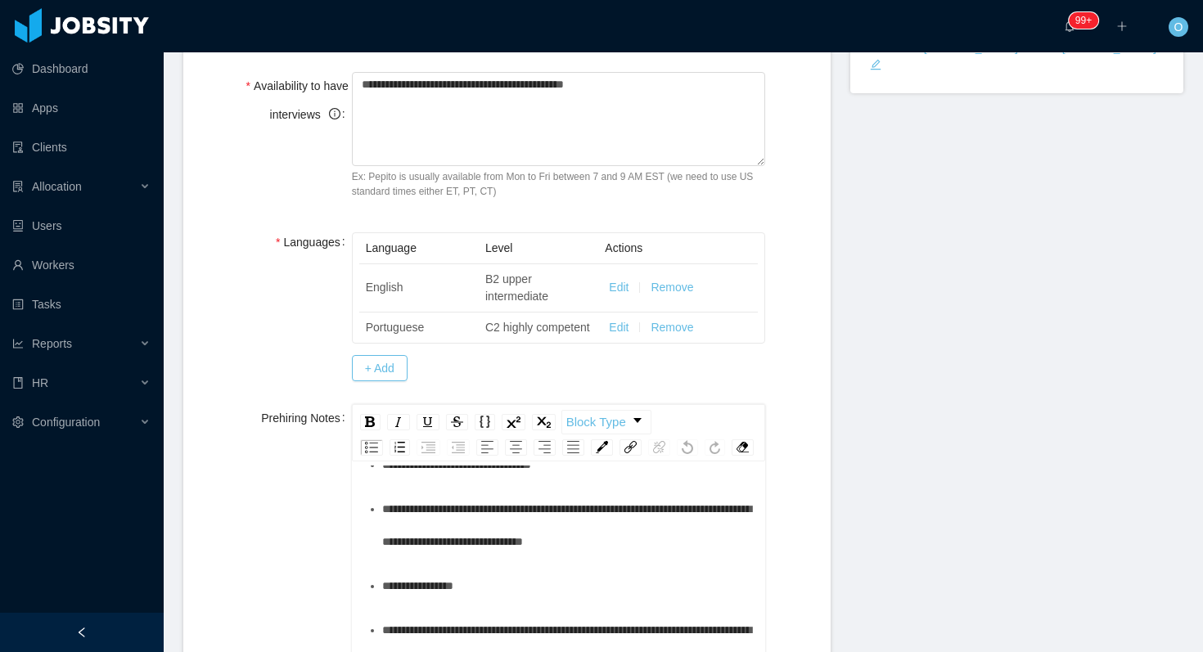
scroll to position [0, 0]
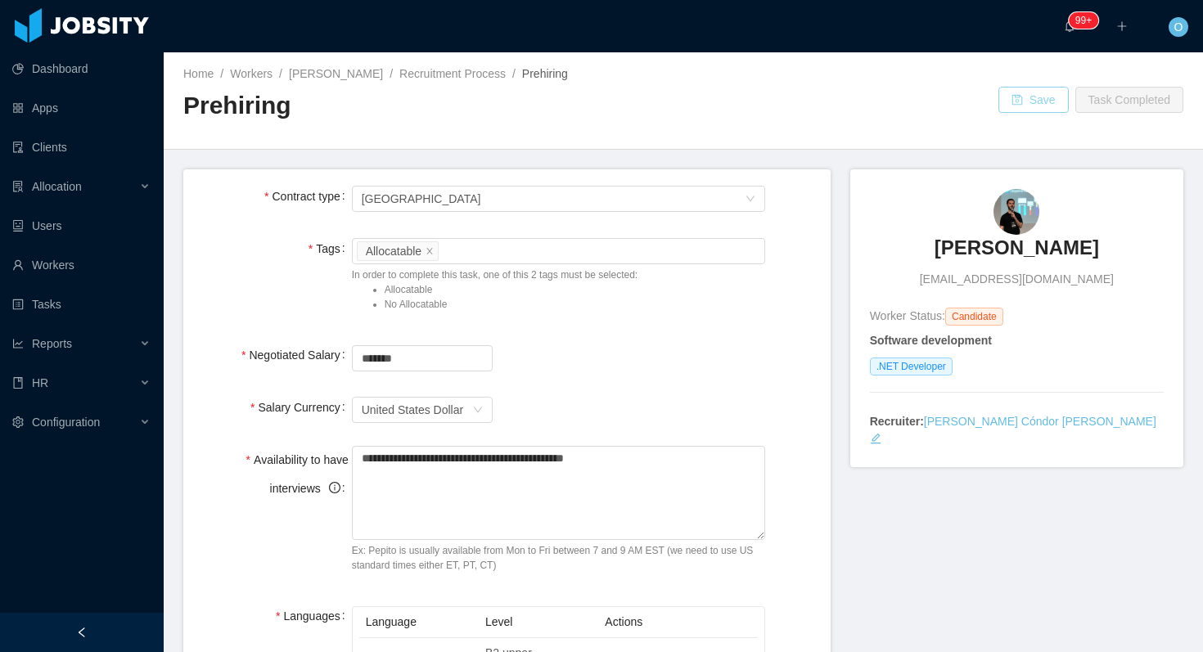
click at [1008, 92] on button "Save" at bounding box center [1033, 100] width 70 height 26
click at [327, 79] on link "Filipe Veber" at bounding box center [336, 73] width 94 height 13
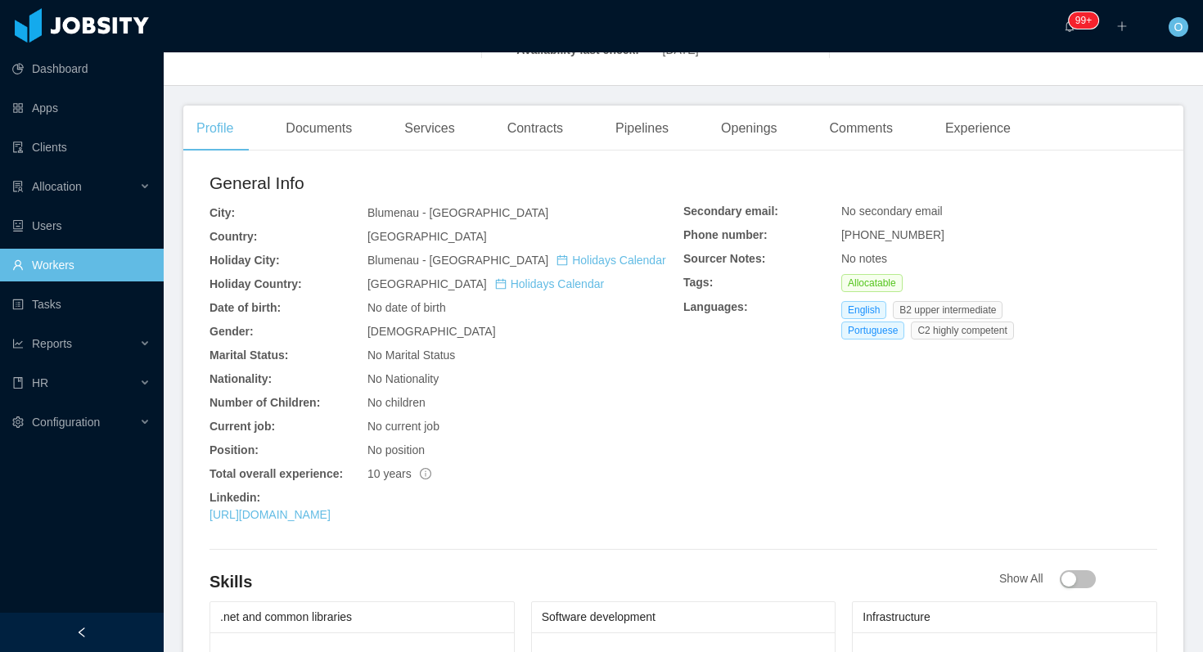
scroll to position [458, 0]
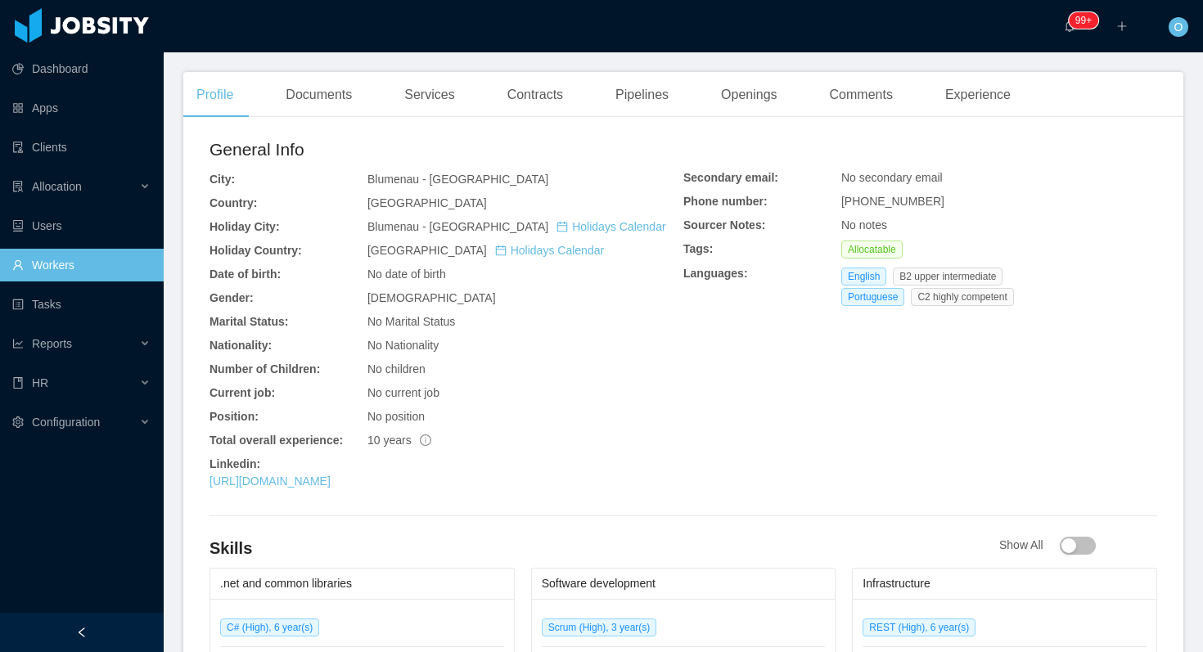
click at [385, 473] on div "https://www.linkedin.com/in/filipeveber" at bounding box center [446, 481] width 474 height 17
click at [331, 475] on link "https://www.linkedin.com/in/filipeveber" at bounding box center [269, 481] width 121 height 13
